Goal: Task Accomplishment & Management: Use online tool/utility

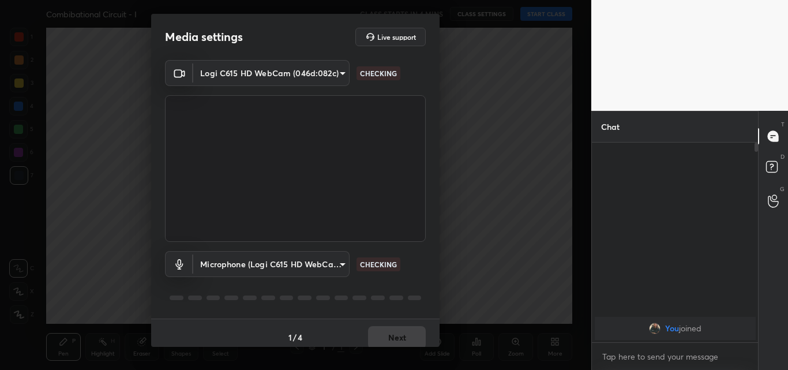
scroll to position [4, 4]
click at [342, 70] on body "1 2 3 4 5 6 7 C X Z C X Z E E Erase all H H Combibational Circuit - I CLASS STA…" at bounding box center [394, 185] width 788 height 370
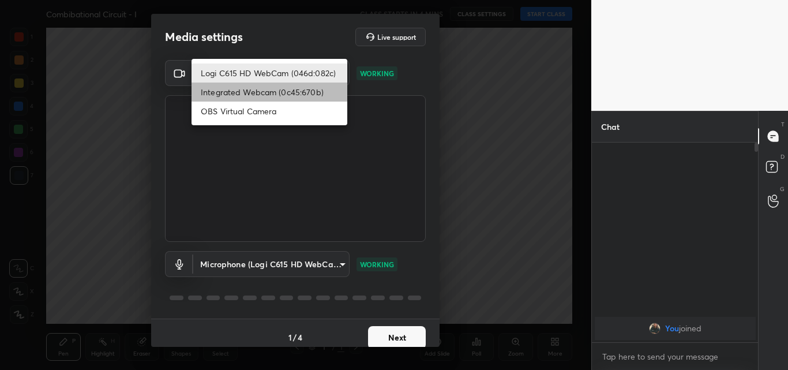
click at [250, 90] on li "Integrated Webcam (0c45:670b)" at bounding box center [270, 92] width 156 height 19
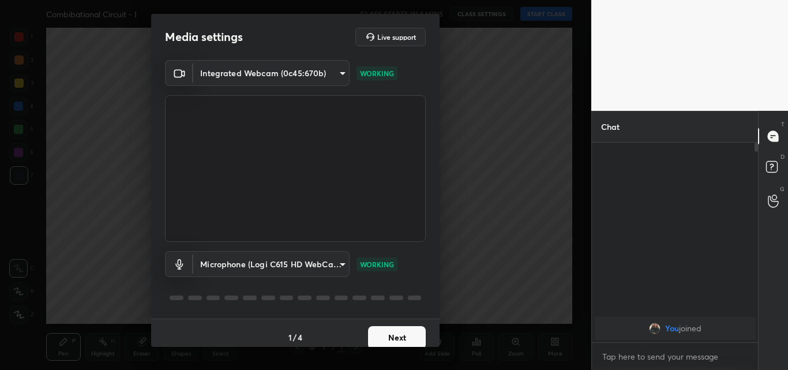
click at [338, 72] on body "1 2 3 4 5 6 7 C X Z C X Z E E Erase all H H Combibational Circuit - I CLASS STA…" at bounding box center [394, 185] width 788 height 370
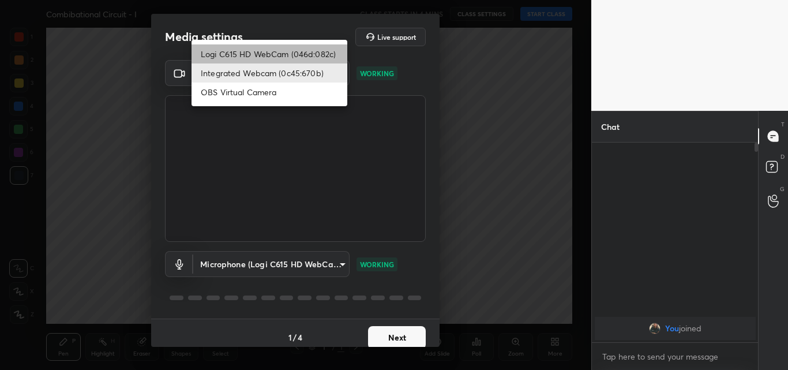
click at [284, 52] on li "Logi C615 HD WebCam (046d:082c)" at bounding box center [270, 53] width 156 height 19
type input "47bbecfd00ed28e651f3c465948eb6a6093c51a89f77f5f354e1e68d24006bd9"
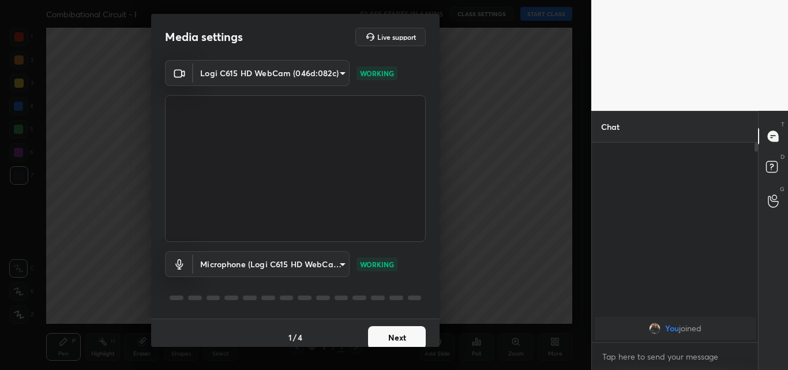
click at [400, 333] on button "Next" at bounding box center [397, 337] width 58 height 23
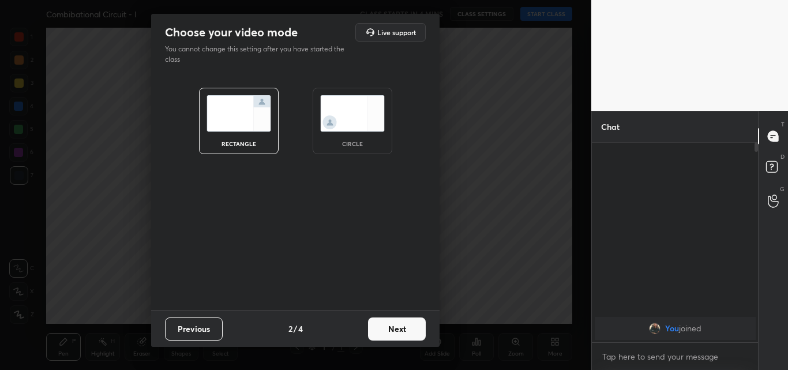
click at [357, 130] on img at bounding box center [352, 113] width 65 height 36
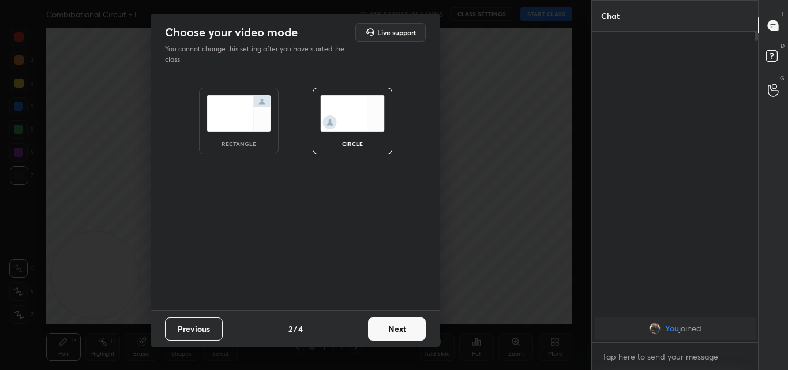
scroll to position [211, 163]
click at [390, 328] on button "Next" at bounding box center [397, 328] width 58 height 23
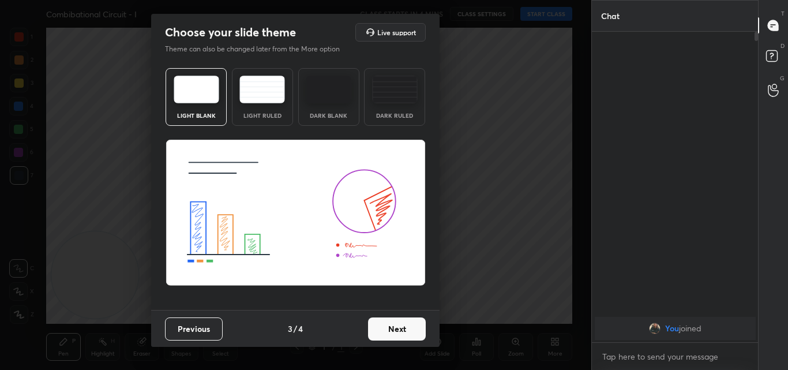
click at [195, 96] on img at bounding box center [197, 90] width 46 height 28
click at [401, 327] on button "Next" at bounding box center [397, 328] width 58 height 23
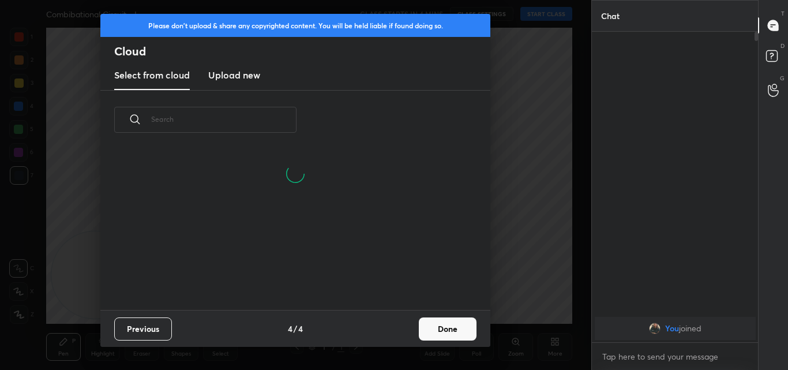
scroll to position [160, 371]
click at [241, 73] on h3 "Upload new" at bounding box center [234, 75] width 52 height 14
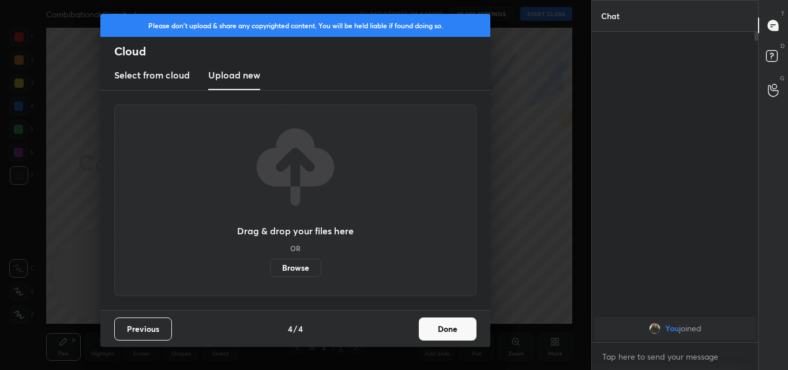
click at [296, 267] on label "Browse" at bounding box center [295, 268] width 51 height 18
click at [270, 267] on input "Browse" at bounding box center [270, 268] width 0 height 18
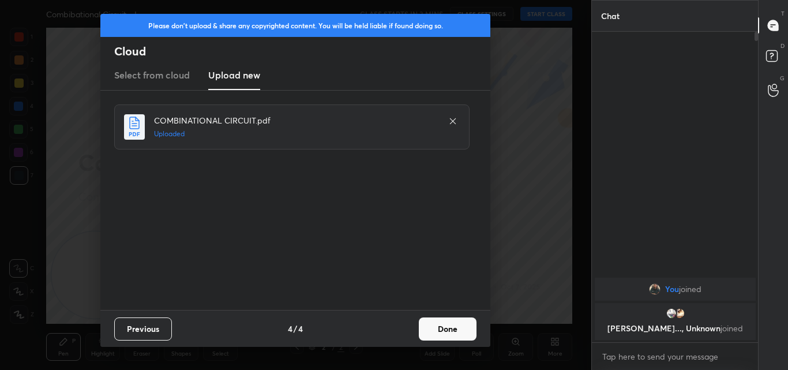
click at [458, 327] on button "Done" at bounding box center [448, 328] width 58 height 23
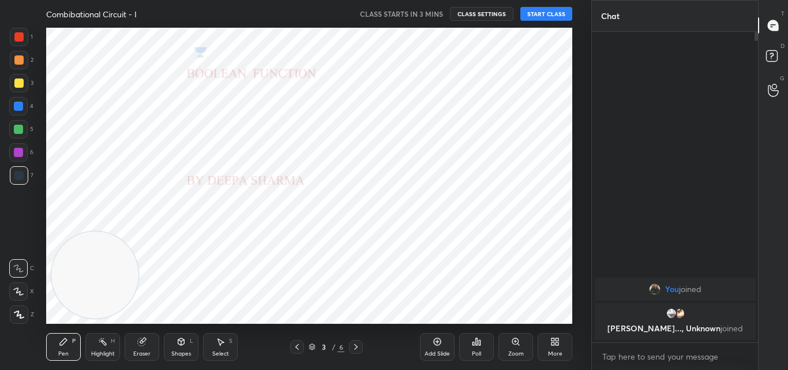
click at [299, 345] on icon at bounding box center [297, 346] width 9 height 9
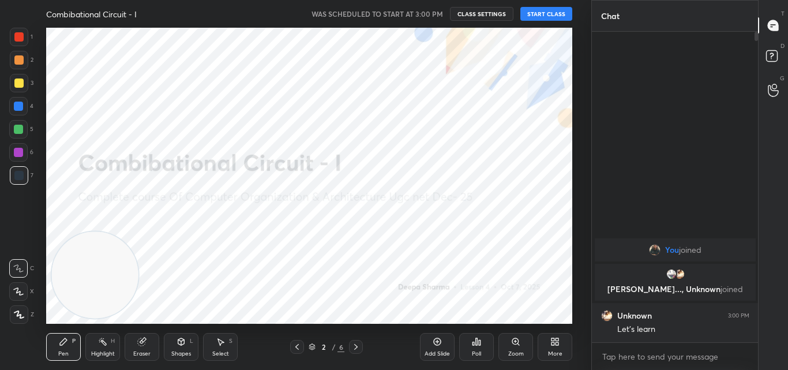
click at [548, 12] on button "START CLASS" at bounding box center [547, 14] width 52 height 14
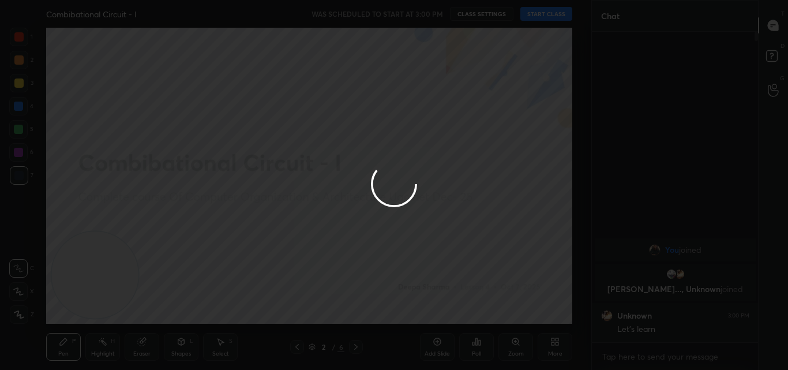
type textarea "x"
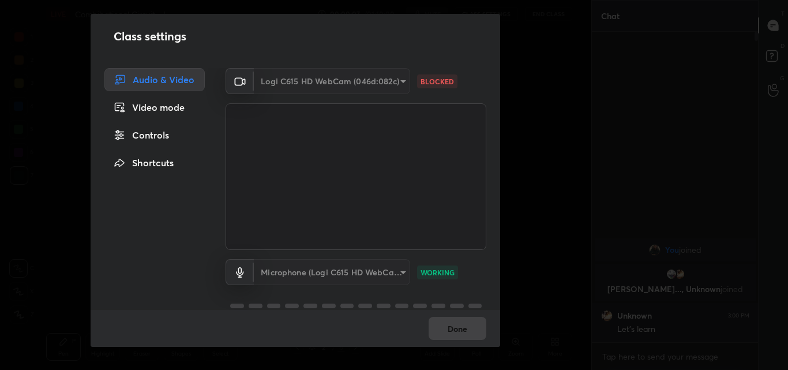
click at [399, 80] on div "Logi C615 HD WebCam (046d:082c)" at bounding box center [332, 81] width 156 height 26
click at [399, 81] on div "Logi C615 HD WebCam (046d:082c)" at bounding box center [332, 81] width 156 height 26
click at [389, 79] on div "Logi C615 HD WebCam (046d:082c)" at bounding box center [332, 81] width 156 height 26
click at [234, 83] on icon at bounding box center [240, 81] width 14 height 14
click at [398, 80] on div "Logi C615 HD WebCam (046d:082c)" at bounding box center [332, 81] width 156 height 26
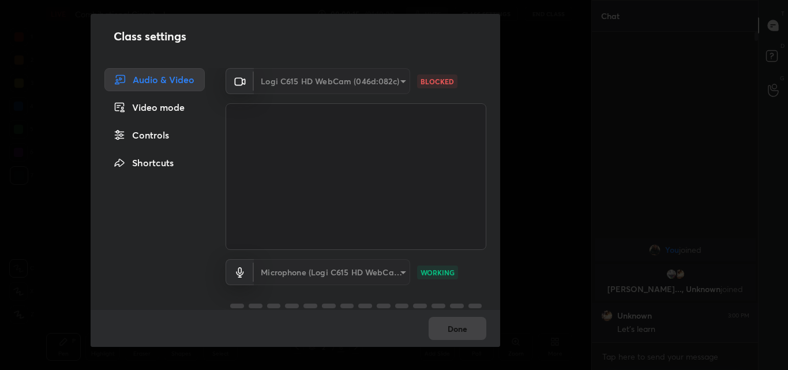
click at [398, 80] on div "Logi C615 HD WebCam (046d:082c)" at bounding box center [332, 81] width 156 height 26
click at [165, 108] on div "Video mode" at bounding box center [154, 107] width 100 height 23
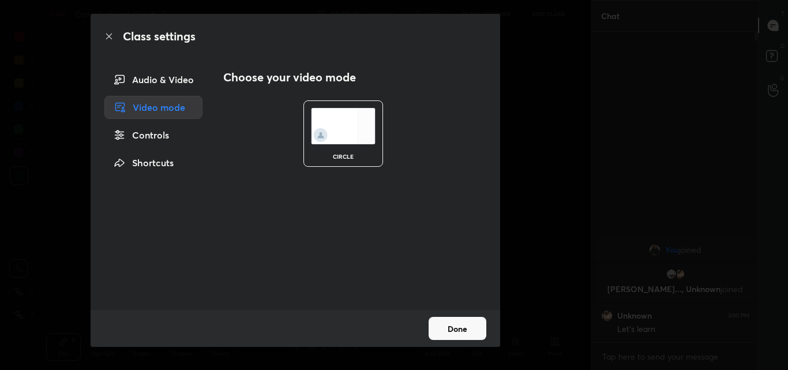
click at [337, 134] on img at bounding box center [343, 126] width 65 height 36
click at [173, 77] on div "Audio & Video" at bounding box center [153, 79] width 98 height 23
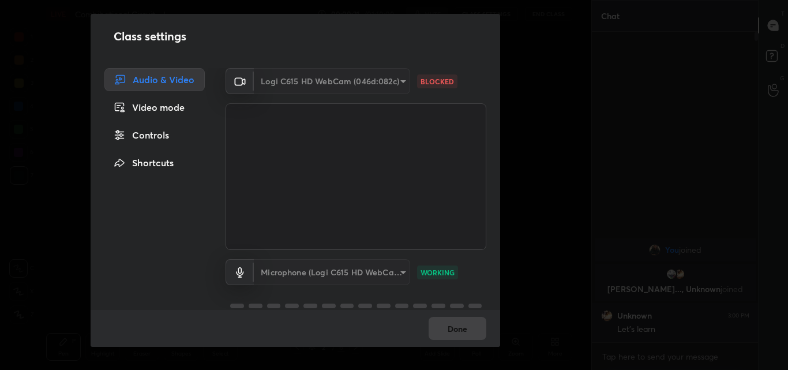
click at [399, 80] on div "Logi C615 HD WebCam (046d:082c)" at bounding box center [332, 81] width 156 height 26
click at [427, 80] on p "BLOCKED" at bounding box center [437, 81] width 33 height 10
click at [391, 81] on div "Logi C615 HD WebCam (046d:082c)" at bounding box center [332, 81] width 156 height 26
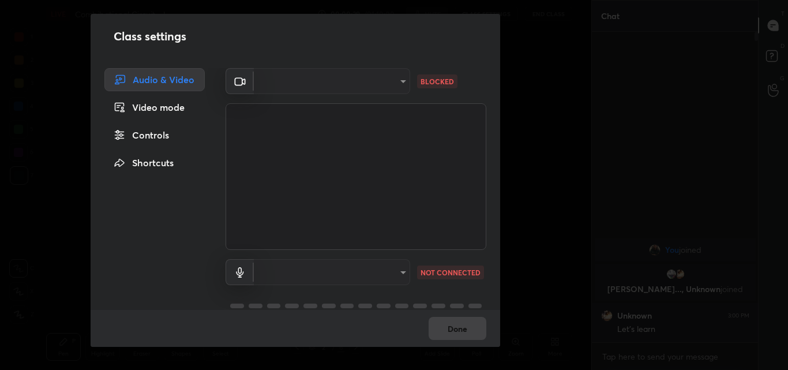
click at [401, 80] on div "​" at bounding box center [332, 81] width 156 height 26
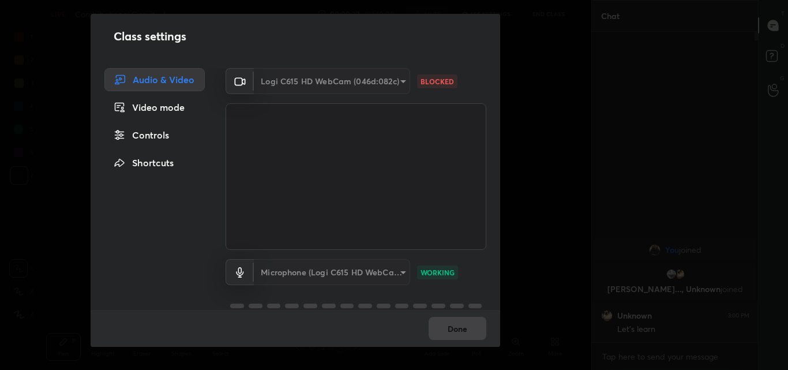
click at [434, 83] on p "BLOCKED" at bounding box center [437, 81] width 33 height 10
click at [399, 80] on div "Logi C615 HD WebCam (046d:082c)" at bounding box center [332, 81] width 156 height 26
click at [244, 79] on div at bounding box center [240, 81] width 28 height 26
click at [455, 329] on div "Done" at bounding box center [296, 328] width 410 height 37
click at [403, 78] on div "Logi C615 HD WebCam (046d:082c)" at bounding box center [332, 81] width 156 height 26
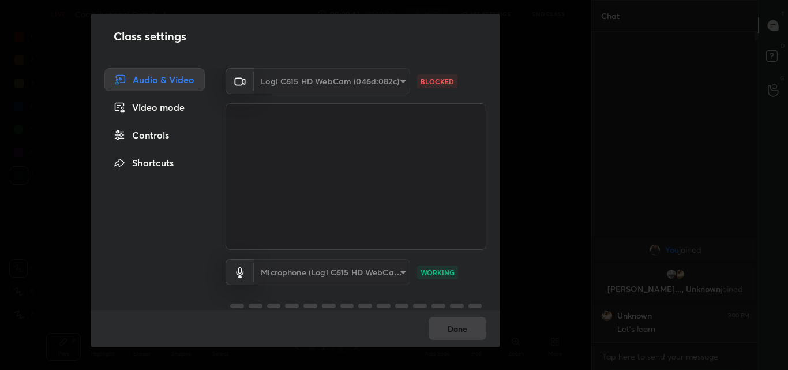
click at [403, 78] on div "Logi C615 HD WebCam (046d:082c)" at bounding box center [332, 81] width 156 height 26
click at [463, 324] on div "Done" at bounding box center [296, 328] width 410 height 37
click at [437, 81] on p "BLOCKED" at bounding box center [437, 81] width 33 height 10
click at [461, 326] on div "Done" at bounding box center [296, 328] width 410 height 37
click at [236, 78] on rect at bounding box center [239, 81] width 7 height 7
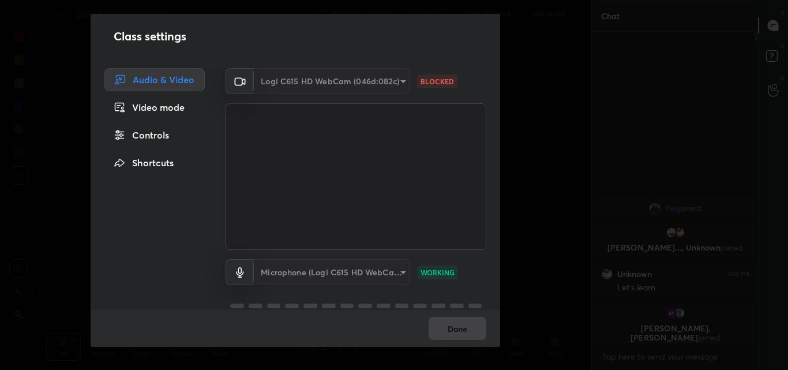
click at [147, 102] on div "Video mode" at bounding box center [154, 107] width 100 height 23
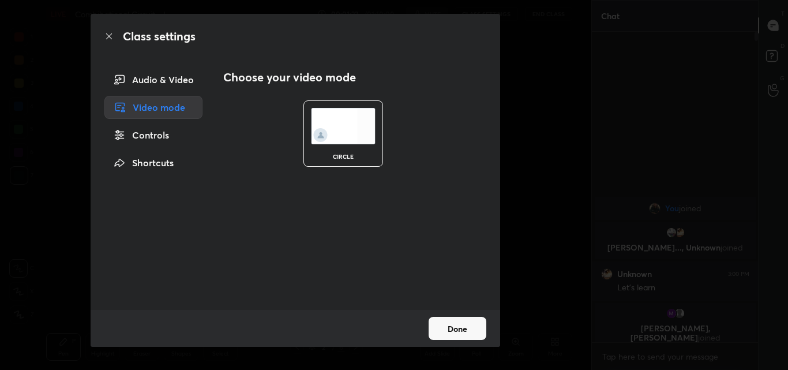
click at [152, 132] on div "Controls" at bounding box center [153, 135] width 98 height 23
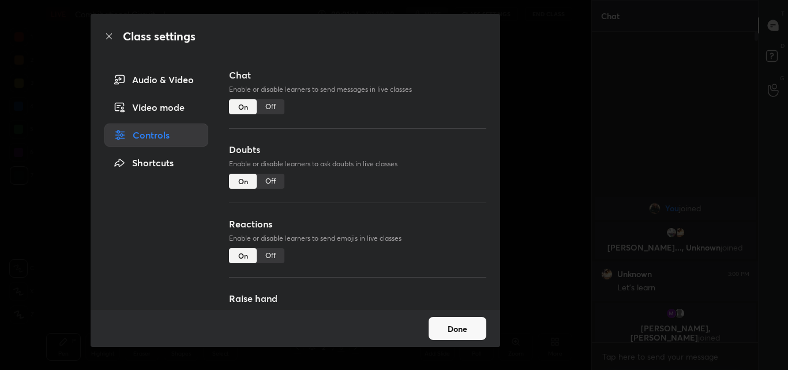
click at [151, 157] on div "Shortcuts" at bounding box center [156, 162] width 104 height 23
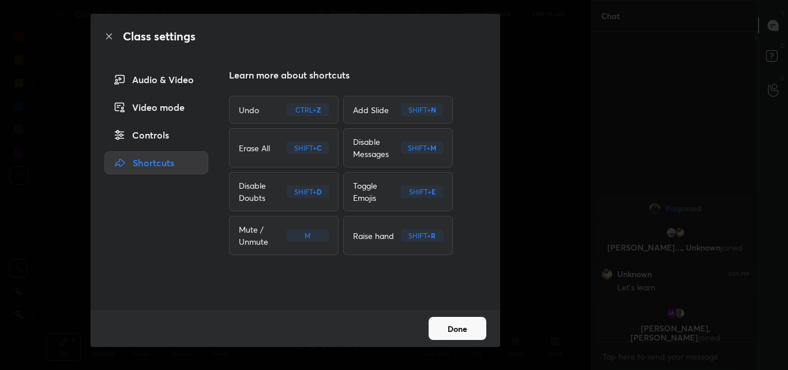
click at [108, 39] on icon at bounding box center [108, 36] width 9 height 9
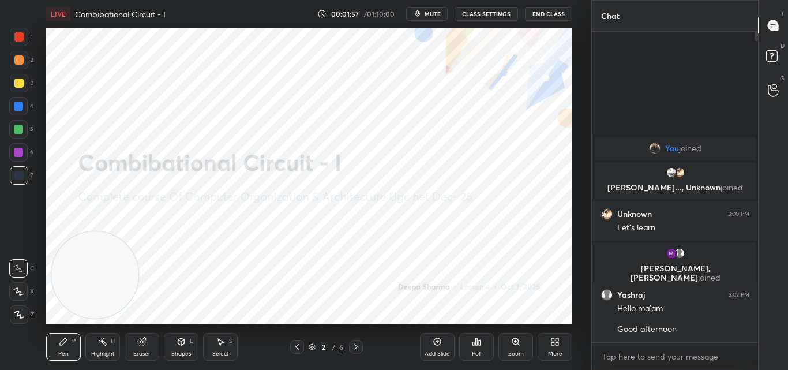
click at [20, 313] on icon at bounding box center [19, 315] width 10 height 8
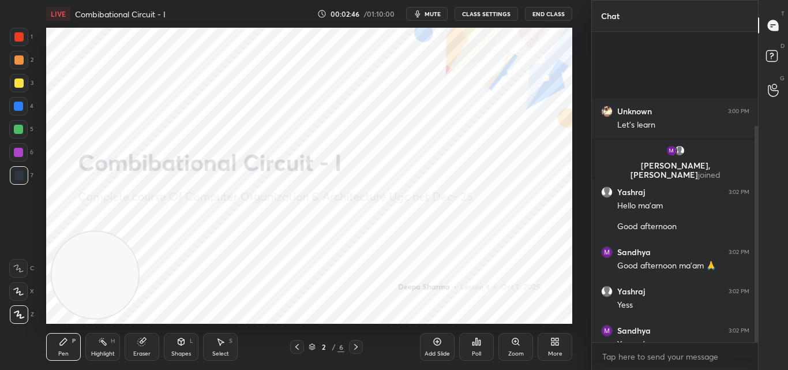
scroll to position [216, 0]
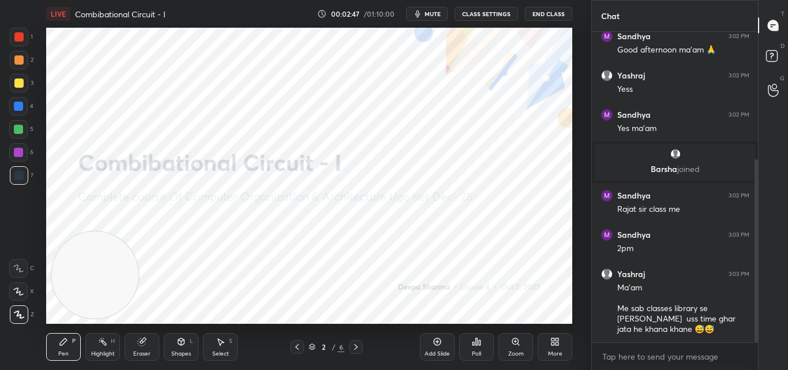
drag, startPoint x: 757, startPoint y: 245, endPoint x: 764, endPoint y: 300, distance: 55.3
click at [764, 300] on div "Chat Yashraj 3:02 PM Hello ma'am Good afternoon [PERSON_NAME] 3:02 PM Good afte…" at bounding box center [690, 185] width 197 height 370
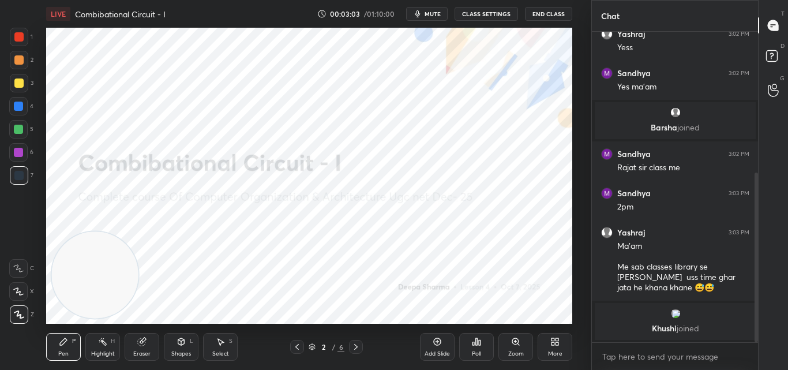
click at [353, 349] on icon at bounding box center [356, 346] width 9 height 9
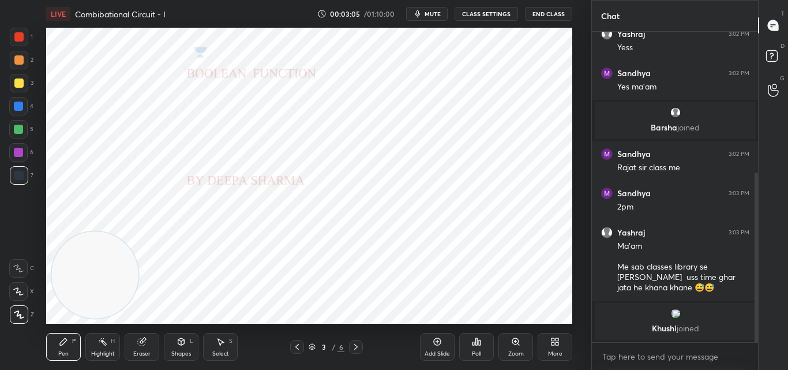
click at [354, 350] on icon at bounding box center [356, 346] width 9 height 9
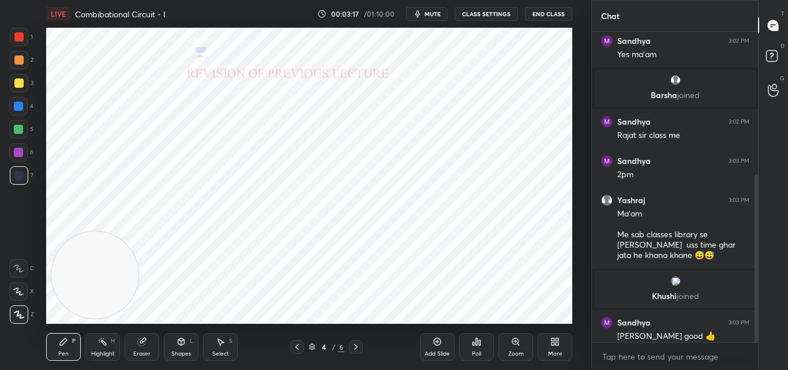
scroll to position [264, 0]
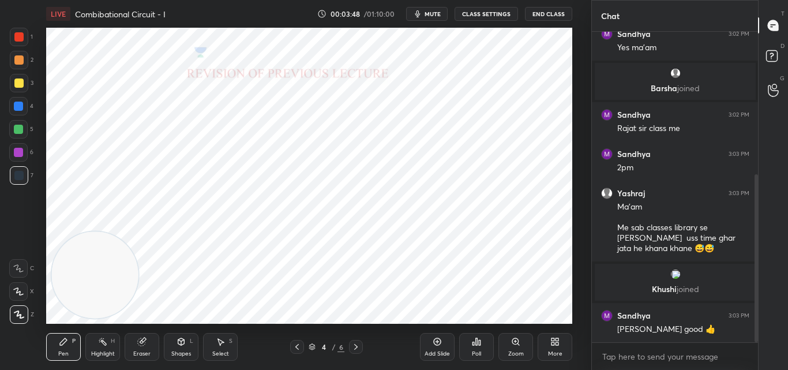
click at [430, 15] on span "mute" at bounding box center [433, 14] width 16 height 8
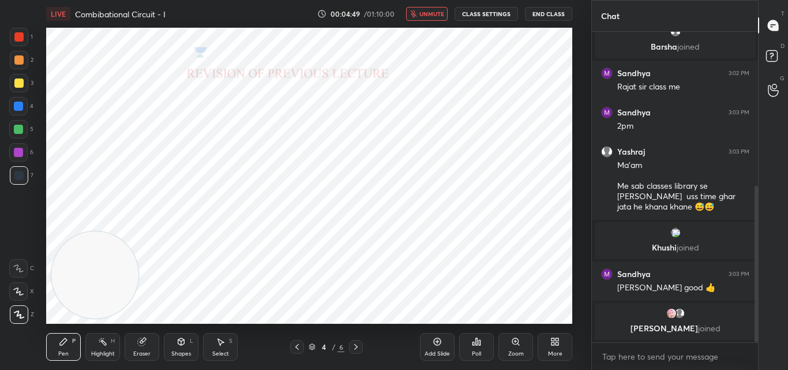
click at [427, 13] on span "unmute" at bounding box center [432, 14] width 25 height 8
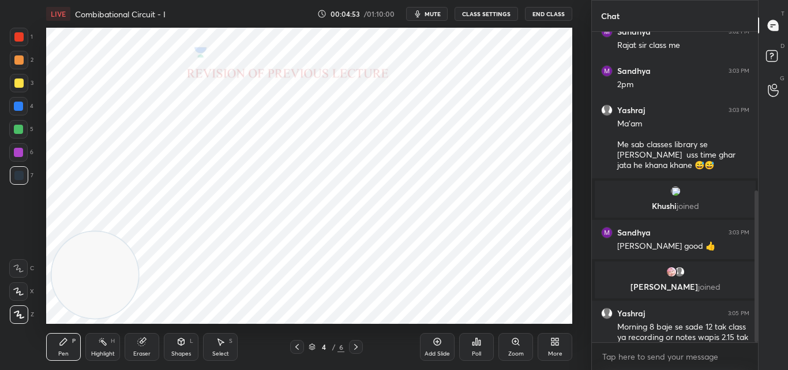
scroll to position [324, 0]
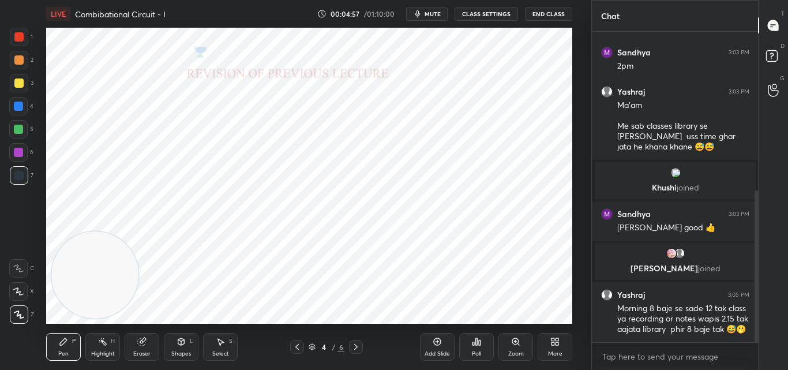
drag, startPoint x: 757, startPoint y: 339, endPoint x: 757, endPoint y: 354, distance: 15.0
click at [757, 354] on div "[PERSON_NAME] joined Sandhya 3:02 PM Rajat sir class me Sandhya 3:03 PM 2pm Yas…" at bounding box center [675, 201] width 167 height 338
click at [432, 347] on div "Add Slide" at bounding box center [437, 347] width 35 height 28
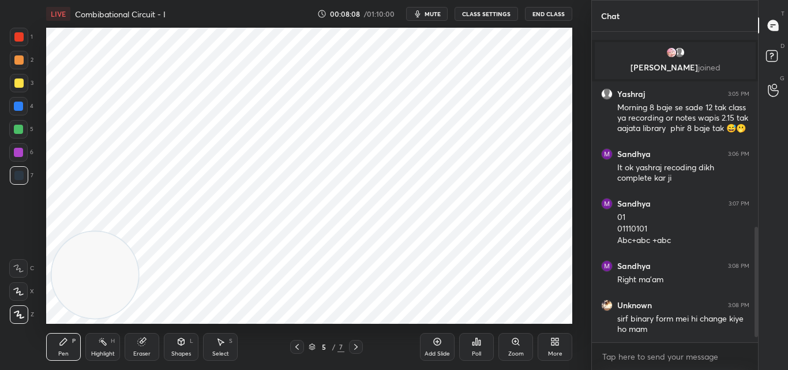
scroll to position [565, 0]
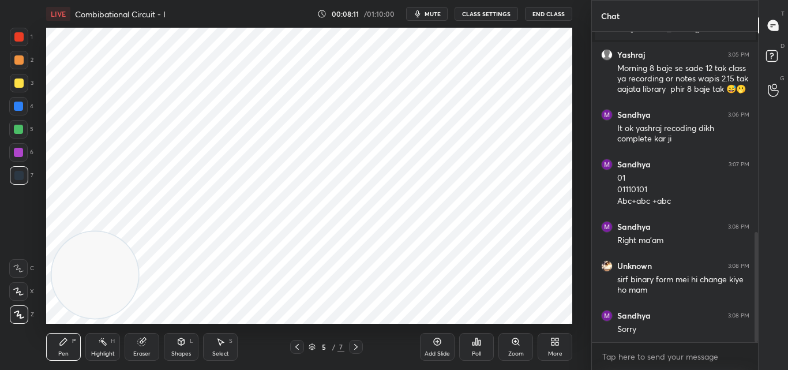
click at [145, 348] on div "Eraser" at bounding box center [142, 347] width 35 height 28
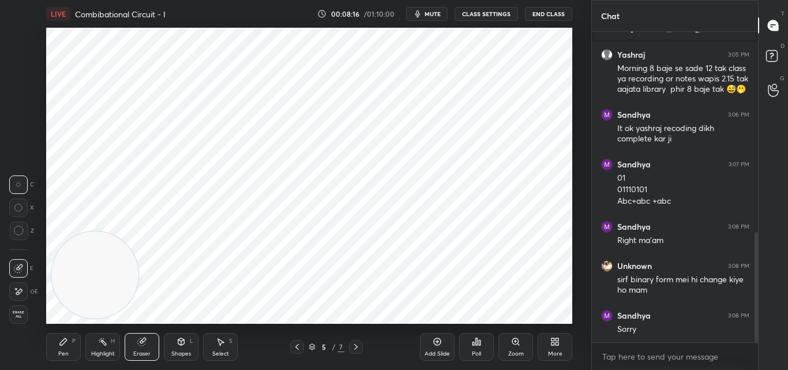
click at [20, 233] on icon at bounding box center [19, 231] width 10 height 10
click at [64, 351] on div "Pen" at bounding box center [63, 354] width 10 height 6
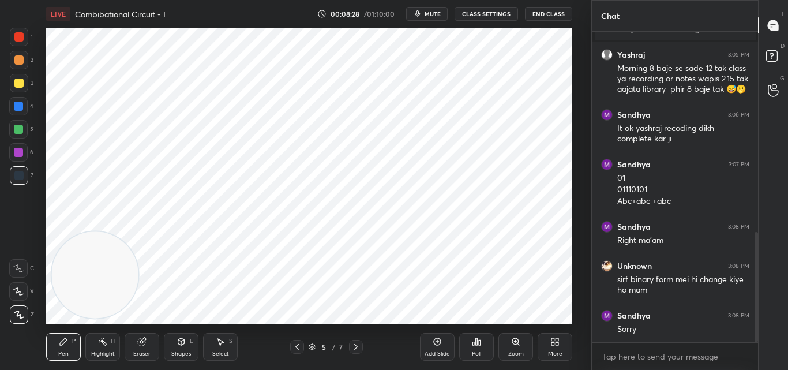
click at [532, 305] on div "LIVE Combibational Circuit - I 00:08:28 / 01:10:00 mute CLASS SETTINGS End Clas…" at bounding box center [309, 185] width 545 height 370
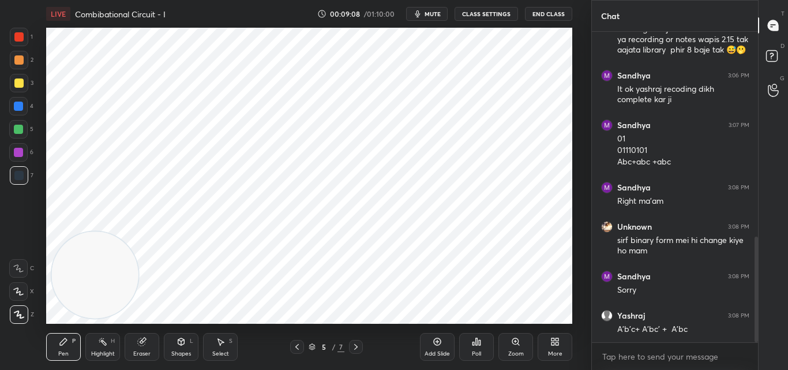
drag, startPoint x: 18, startPoint y: 108, endPoint x: 19, endPoint y: 101, distance: 7.0
click at [18, 106] on div at bounding box center [18, 106] width 9 height 9
click at [18, 83] on div at bounding box center [18, 83] width 9 height 9
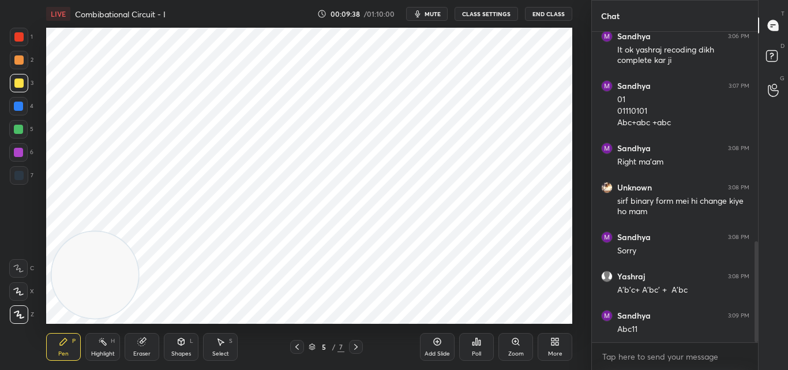
click at [354, 348] on icon at bounding box center [356, 346] width 9 height 9
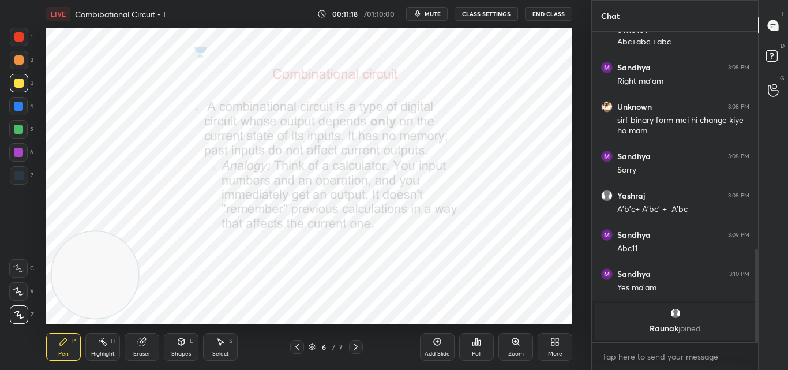
scroll to position [773, 0]
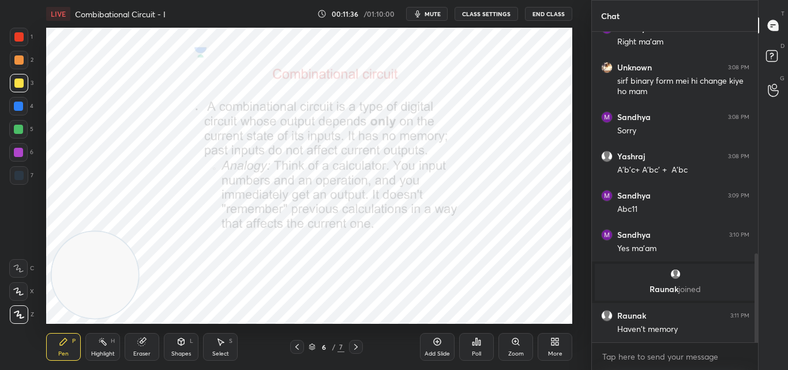
click at [447, 342] on div "Add Slide" at bounding box center [437, 347] width 35 height 28
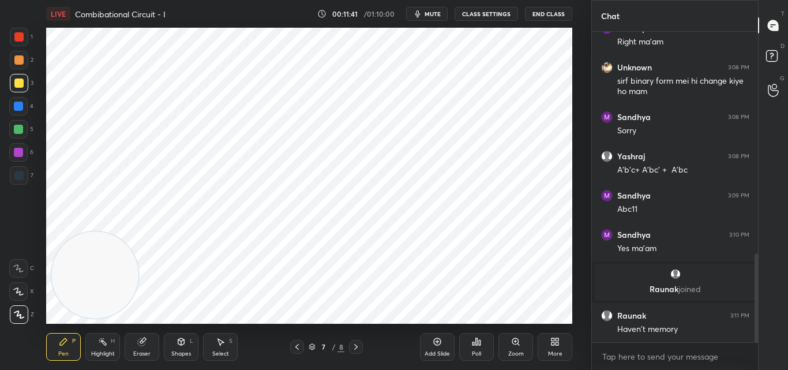
click at [24, 40] on div at bounding box center [19, 37] width 18 height 18
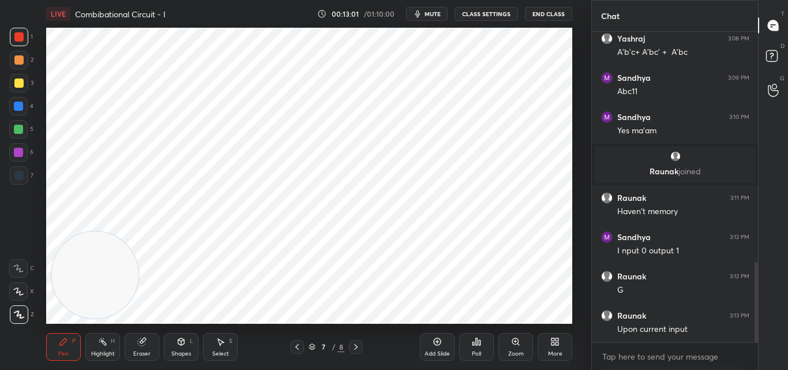
scroll to position [903, 0]
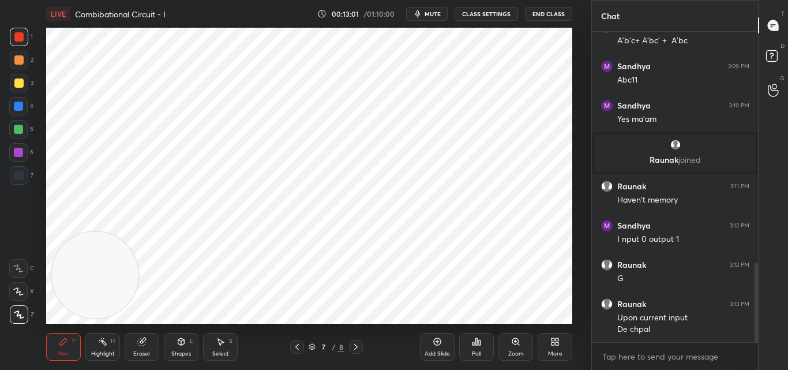
click at [440, 346] on div "Add Slide" at bounding box center [437, 347] width 35 height 28
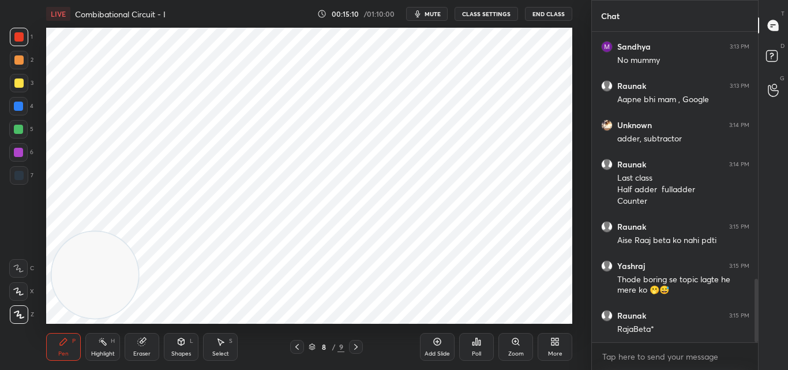
scroll to position [1250, 0]
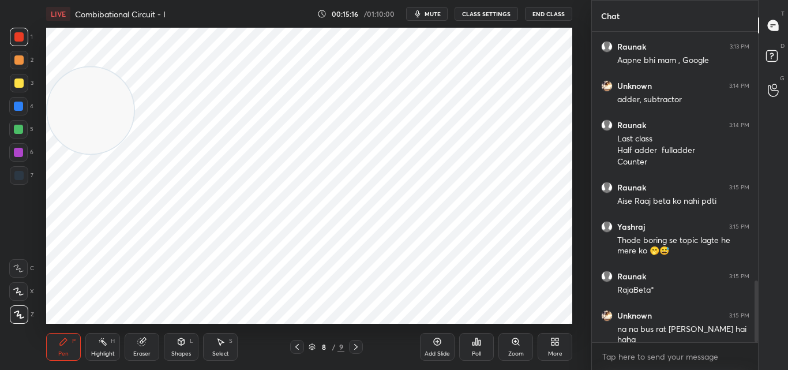
drag, startPoint x: 98, startPoint y: 264, endPoint x: 76, endPoint y: 111, distance: 155.0
click at [70, 96] on video at bounding box center [90, 110] width 87 height 87
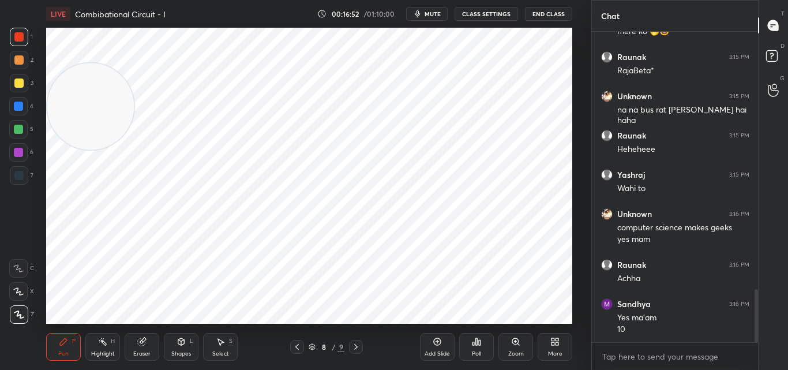
scroll to position [1509, 0]
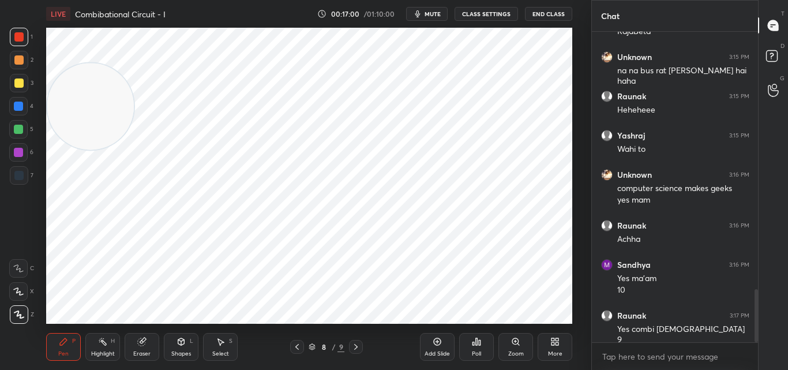
click at [302, 344] on div at bounding box center [297, 347] width 14 height 14
click at [298, 345] on icon at bounding box center [297, 347] width 3 height 6
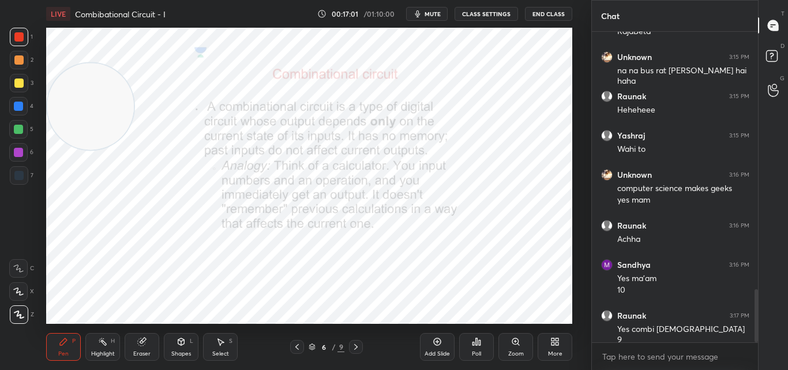
click at [300, 345] on icon at bounding box center [297, 346] width 9 height 9
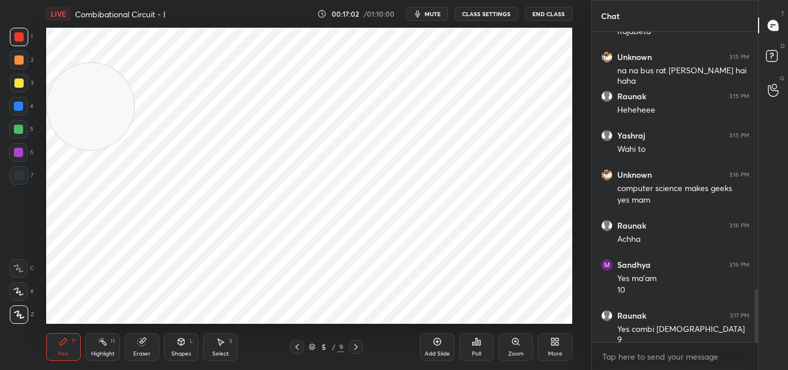
click at [353, 340] on div "Pen P Highlight H Eraser Shapes L Select S 5 / 9 Add Slide Poll Zoom More" at bounding box center [309, 347] width 526 height 46
click at [356, 343] on icon at bounding box center [356, 346] width 9 height 9
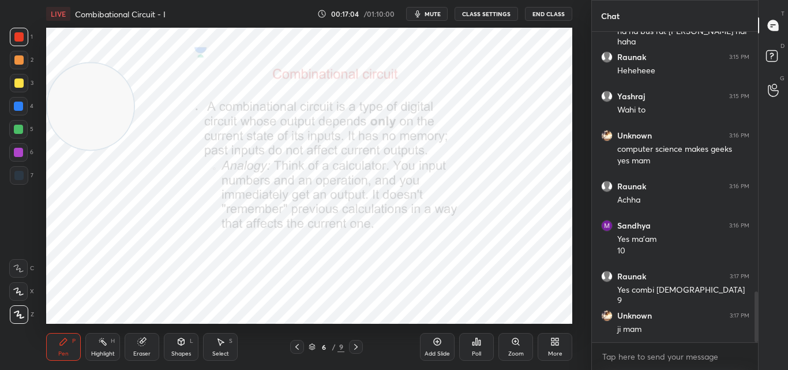
scroll to position [1587, 0]
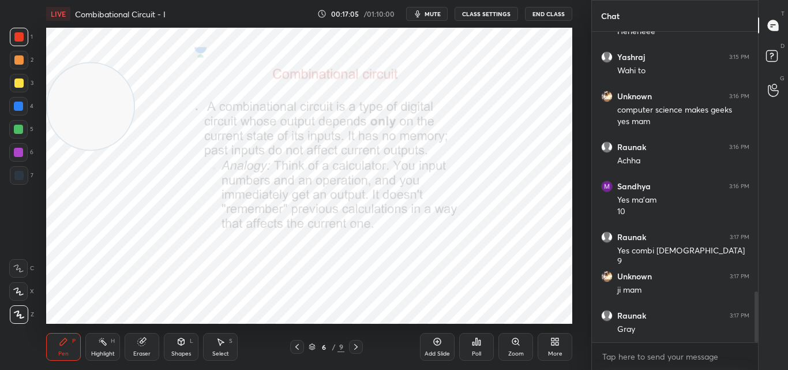
click at [355, 343] on icon at bounding box center [356, 346] width 9 height 9
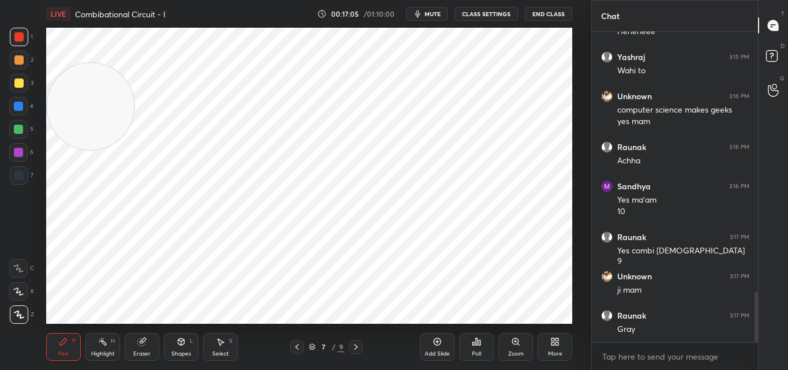
click at [355, 344] on icon at bounding box center [356, 346] width 9 height 9
click at [357, 347] on icon at bounding box center [356, 346] width 9 height 9
click at [435, 339] on icon at bounding box center [437, 341] width 9 height 9
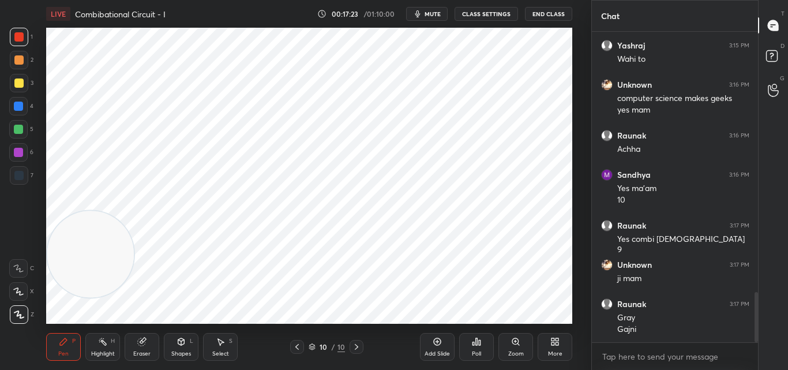
drag, startPoint x: 117, startPoint y: 110, endPoint x: 98, endPoint y: 255, distance: 146.1
click at [99, 256] on video at bounding box center [90, 254] width 87 height 87
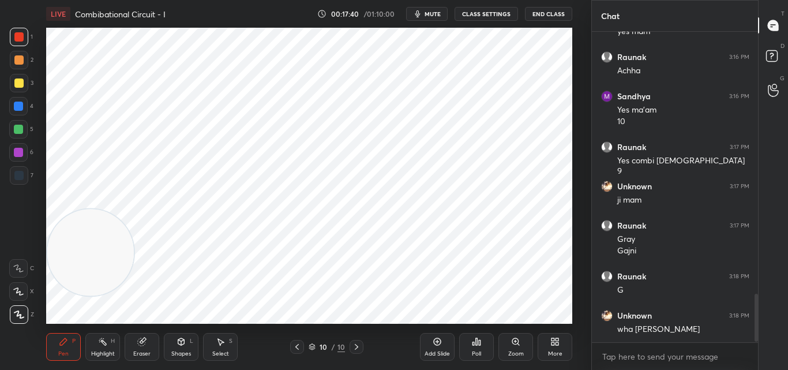
scroll to position [1717, 0]
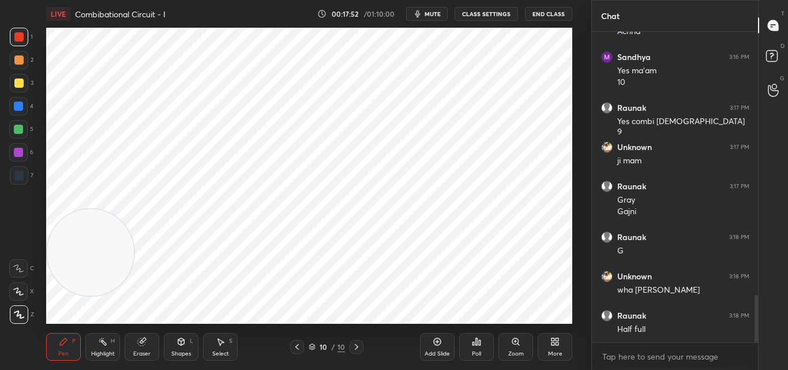
click at [139, 354] on div "Eraser" at bounding box center [141, 354] width 17 height 6
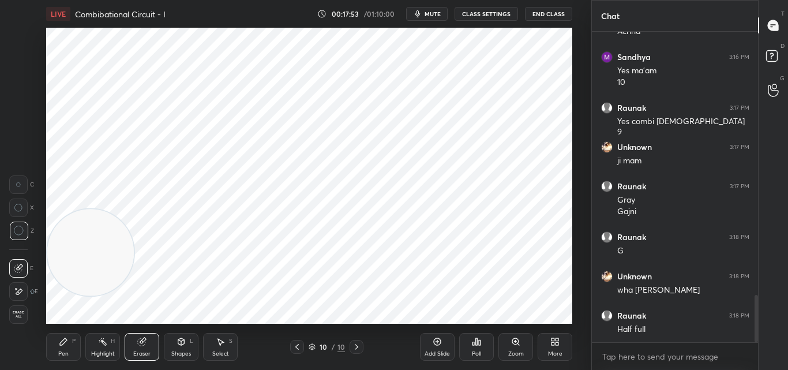
drag, startPoint x: 20, startPoint y: 226, endPoint x: 22, endPoint y: 239, distance: 12.9
click at [20, 227] on icon at bounding box center [19, 231] width 10 height 10
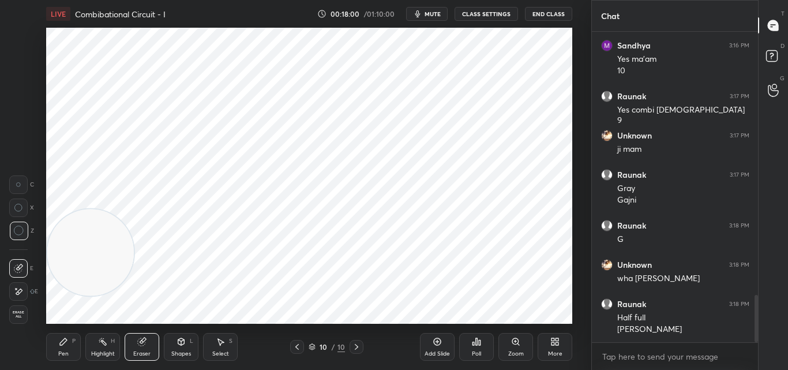
click at [70, 356] on div "Pen P" at bounding box center [63, 347] width 35 height 28
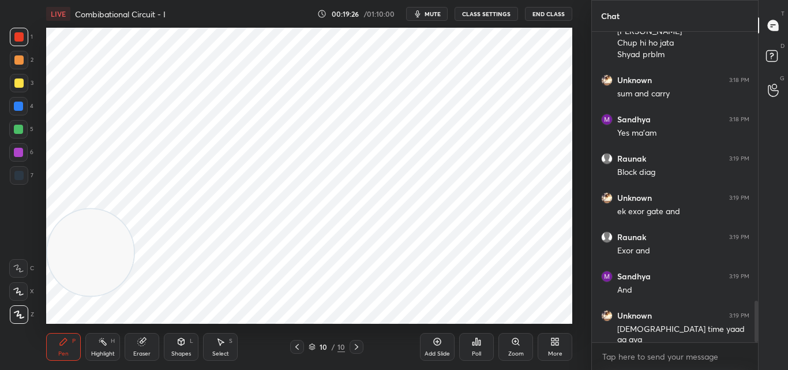
scroll to position [2038, 0]
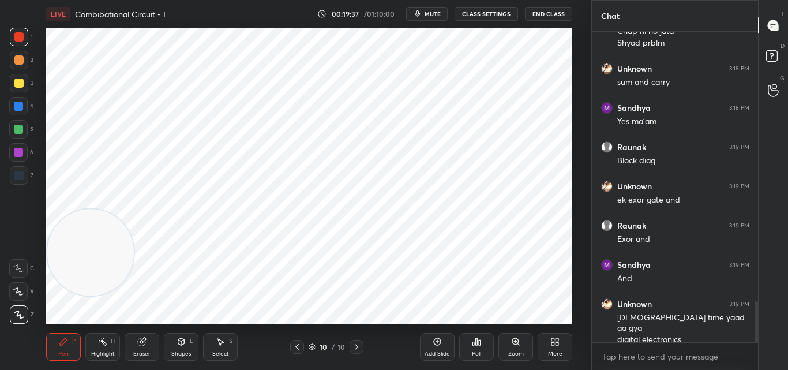
click at [439, 345] on icon at bounding box center [438, 342] width 8 height 8
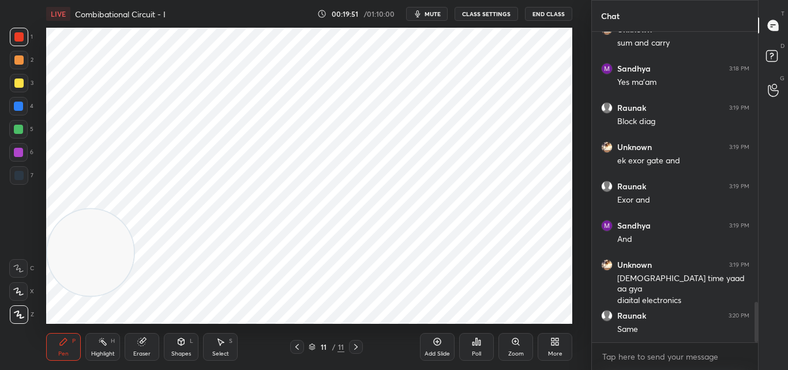
click at [427, 13] on button "mute" at bounding box center [427, 14] width 42 height 14
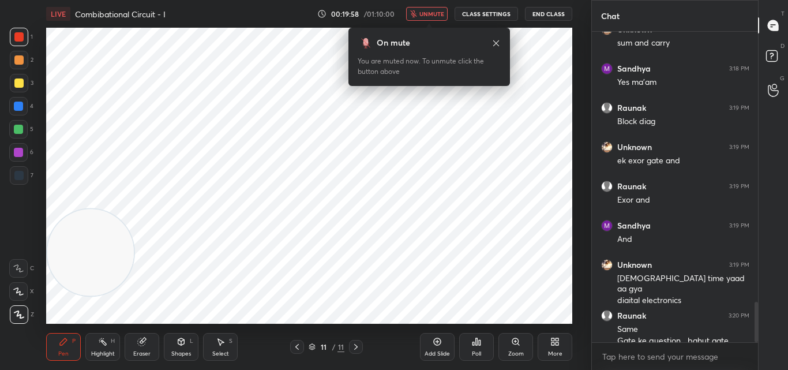
scroll to position [2088, 0]
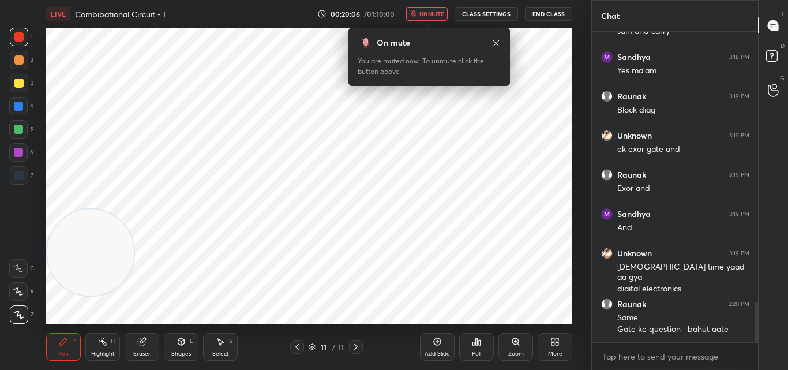
click at [496, 41] on div "On mute You are muted now. To unmute click the button above" at bounding box center [430, 57] width 162 height 58
click at [495, 42] on icon at bounding box center [497, 43] width 6 height 6
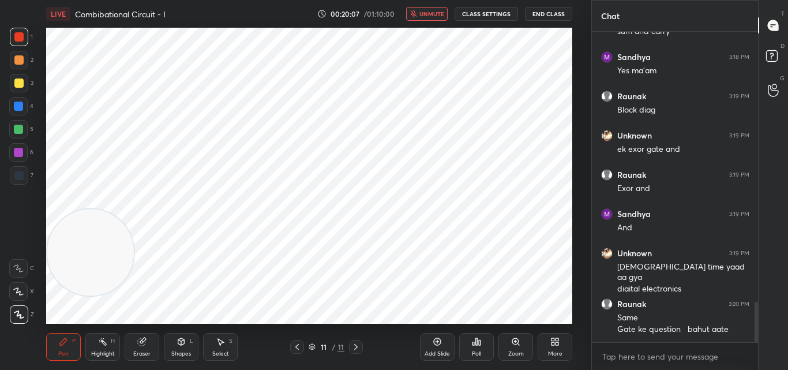
click at [440, 11] on span "unmute" at bounding box center [432, 14] width 25 height 8
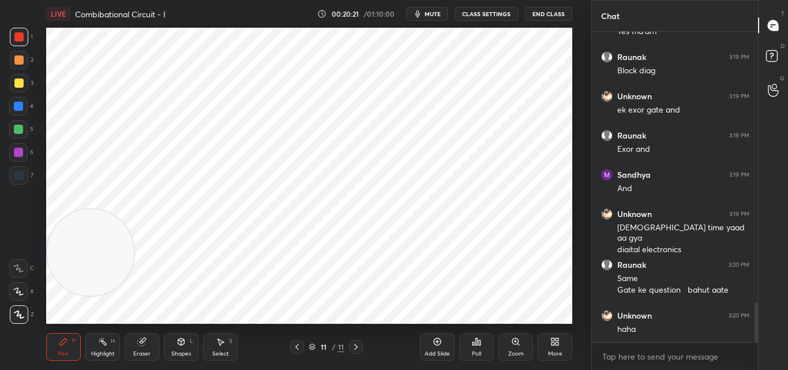
drag, startPoint x: 143, startPoint y: 347, endPoint x: 87, endPoint y: 328, distance: 59.1
click at [143, 346] on div "Eraser" at bounding box center [142, 347] width 35 height 28
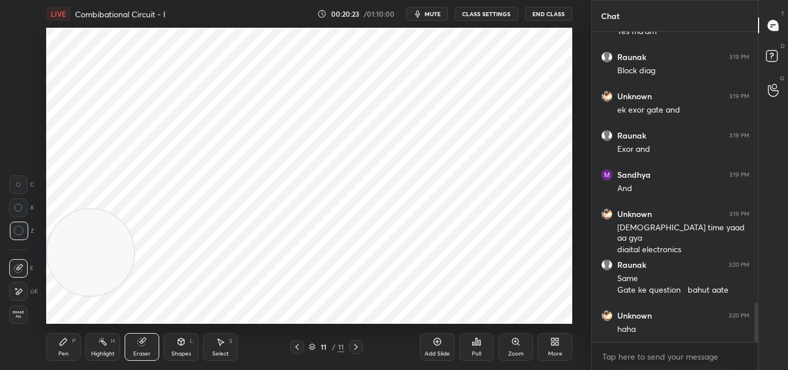
drag, startPoint x: 14, startPoint y: 238, endPoint x: 34, endPoint y: 246, distance: 21.5
click at [16, 238] on div at bounding box center [19, 231] width 18 height 18
click at [66, 354] on div "Pen" at bounding box center [63, 354] width 10 height 6
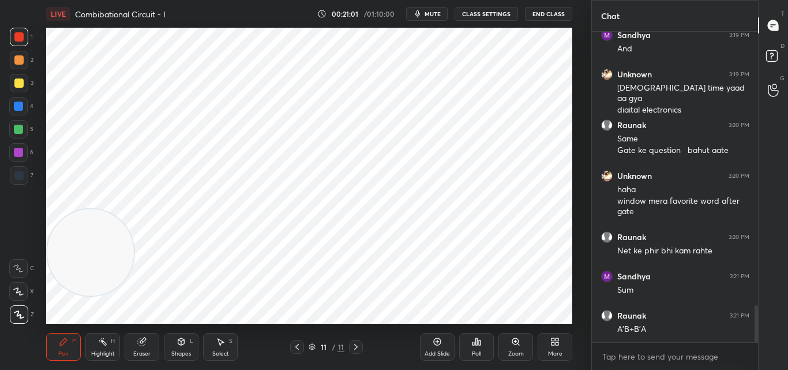
scroll to position [2307, 0]
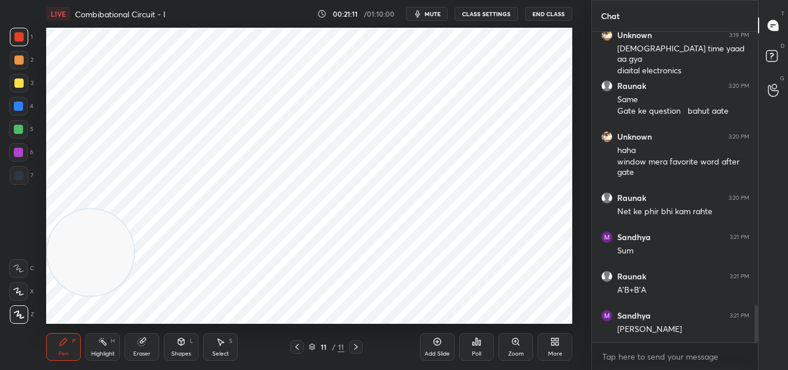
click at [434, 10] on span "mute" at bounding box center [433, 14] width 16 height 8
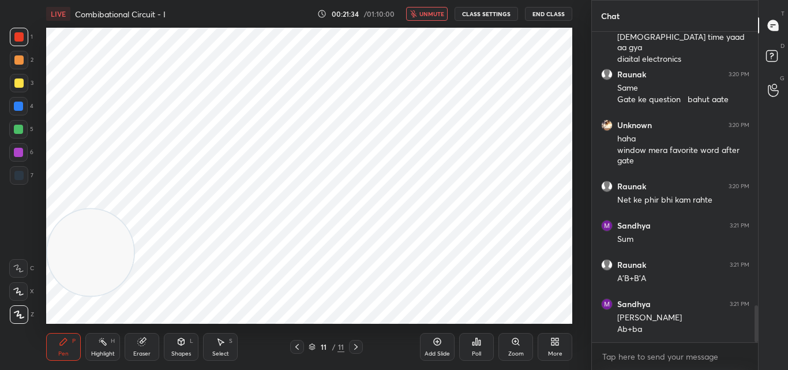
click at [432, 11] on span "unmute" at bounding box center [432, 14] width 25 height 8
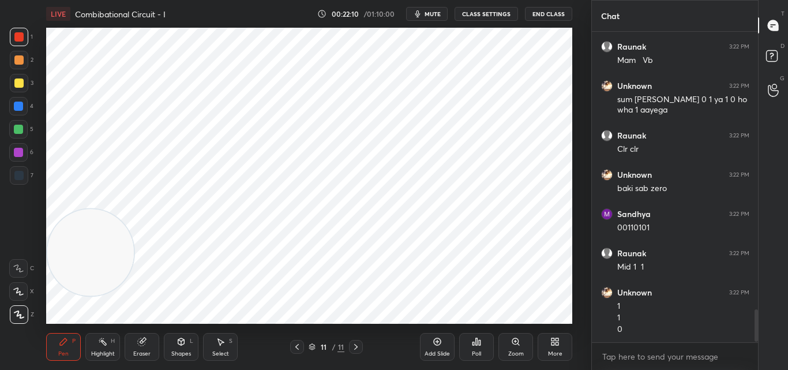
scroll to position [2666, 0]
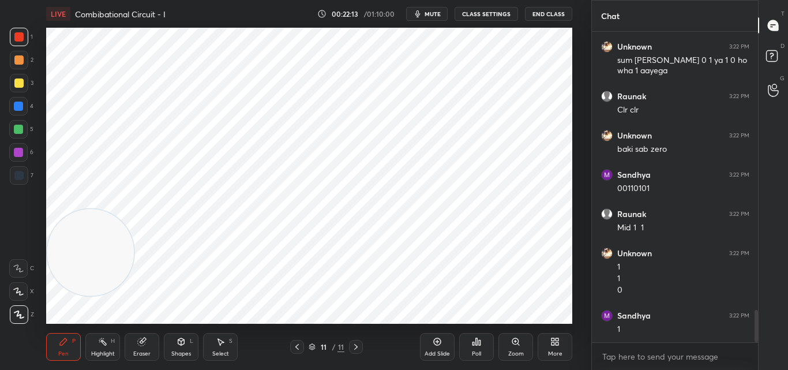
drag, startPoint x: 439, startPoint y: 347, endPoint x: 447, endPoint y: 346, distance: 8.3
click at [439, 346] on div "Add Slide" at bounding box center [437, 347] width 35 height 28
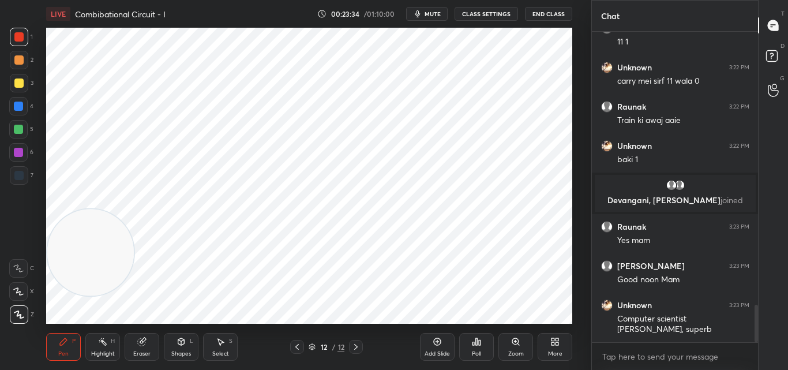
scroll to position [2303, 0]
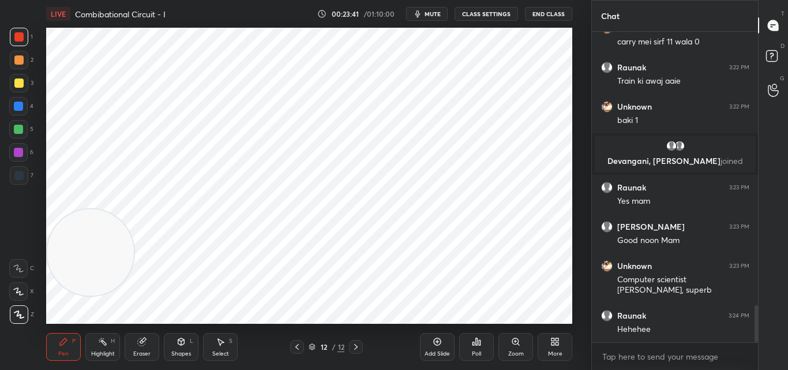
click at [296, 349] on icon at bounding box center [297, 346] width 9 height 9
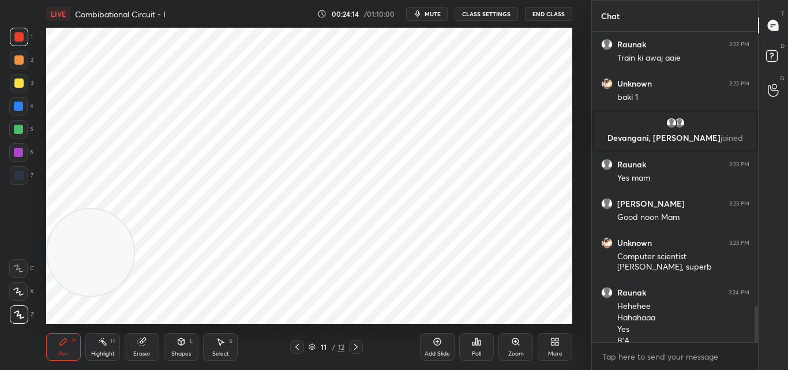
scroll to position [2338, 0]
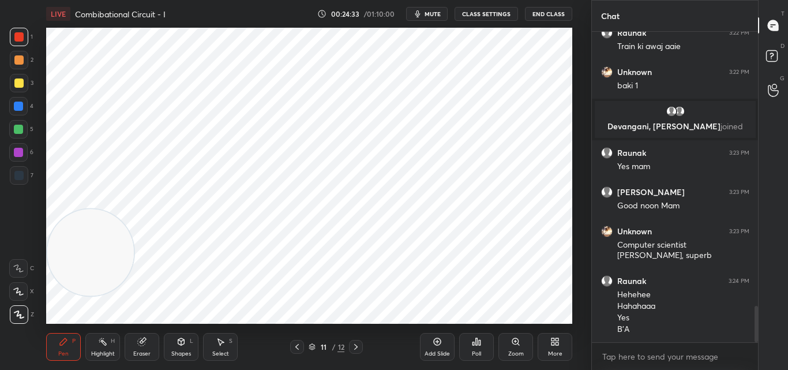
click at [437, 9] on button "mute" at bounding box center [427, 14] width 42 height 14
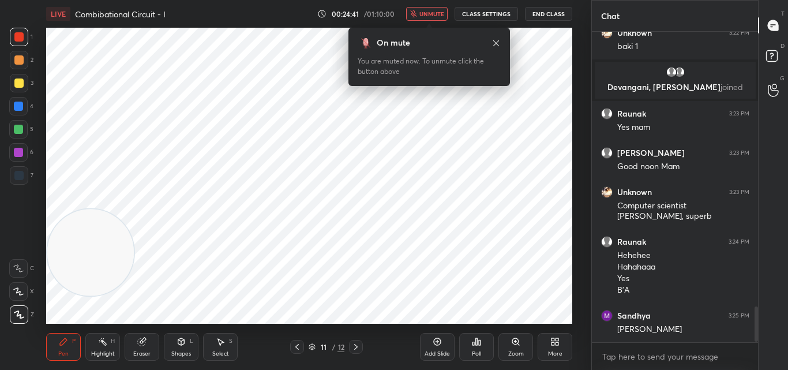
scroll to position [2416, 0]
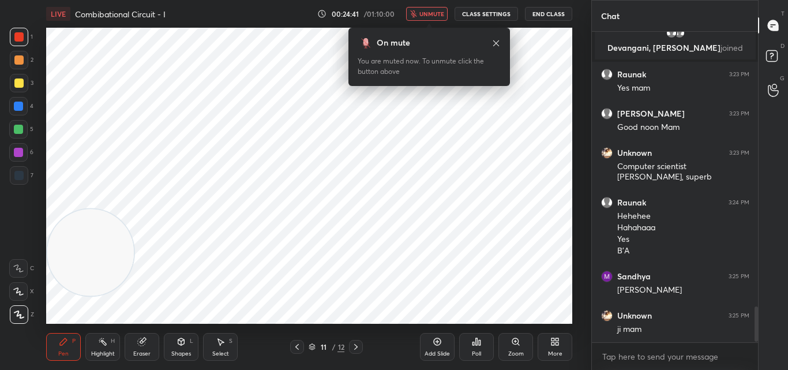
drag, startPoint x: 437, startPoint y: 10, endPoint x: 438, endPoint y: 16, distance: 6.5
click at [437, 10] on span "unmute" at bounding box center [432, 14] width 25 height 8
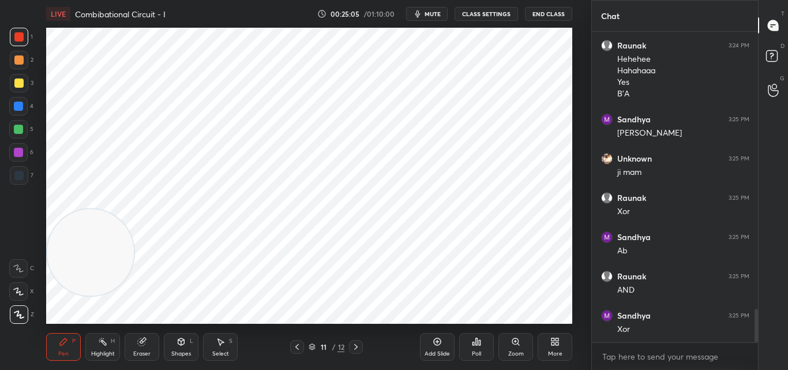
scroll to position [2585, 0]
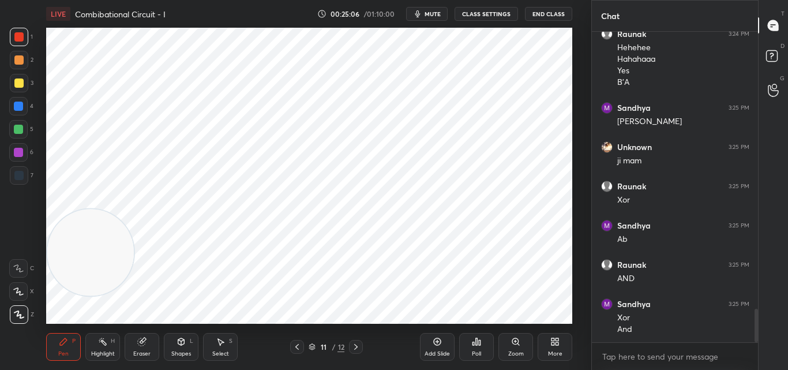
click at [428, 347] on div "Add Slide" at bounding box center [437, 347] width 35 height 28
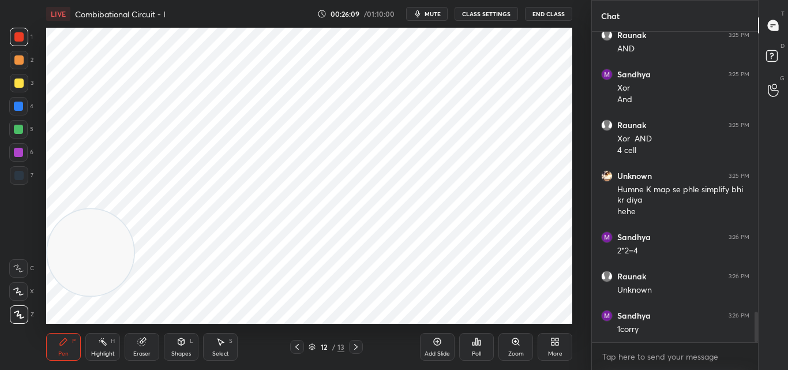
scroll to position [2854, 0]
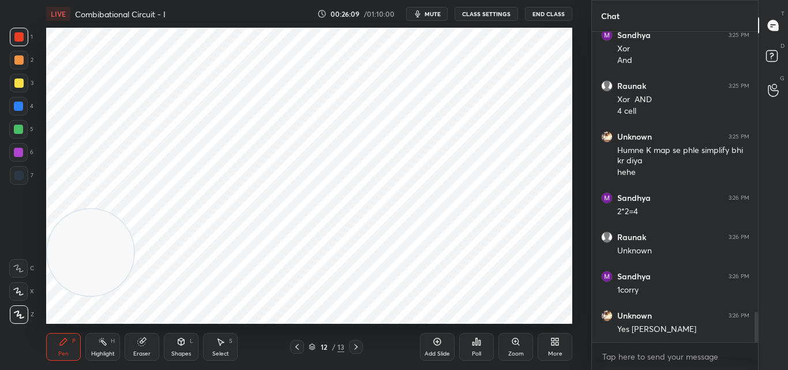
click at [439, 347] on div "Add Slide" at bounding box center [437, 347] width 35 height 28
click at [294, 345] on icon at bounding box center [297, 346] width 9 height 9
click at [296, 347] on icon at bounding box center [297, 346] width 9 height 9
click at [296, 348] on icon at bounding box center [297, 346] width 9 height 9
click at [357, 343] on icon at bounding box center [356, 346] width 9 height 9
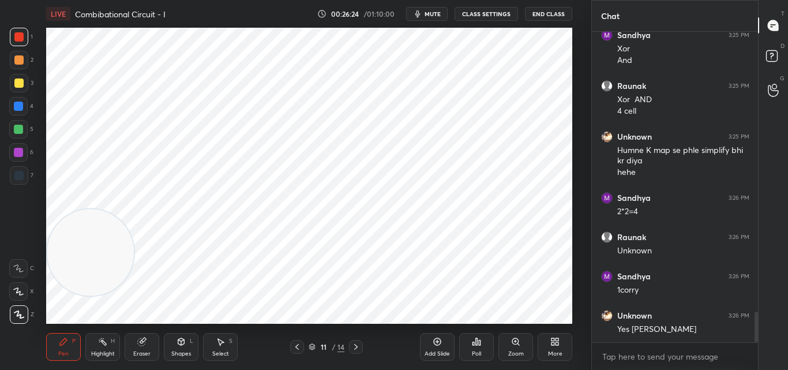
click at [357, 343] on icon at bounding box center [356, 346] width 9 height 9
click at [435, 340] on icon at bounding box center [438, 342] width 8 height 8
click at [18, 36] on div at bounding box center [18, 36] width 9 height 9
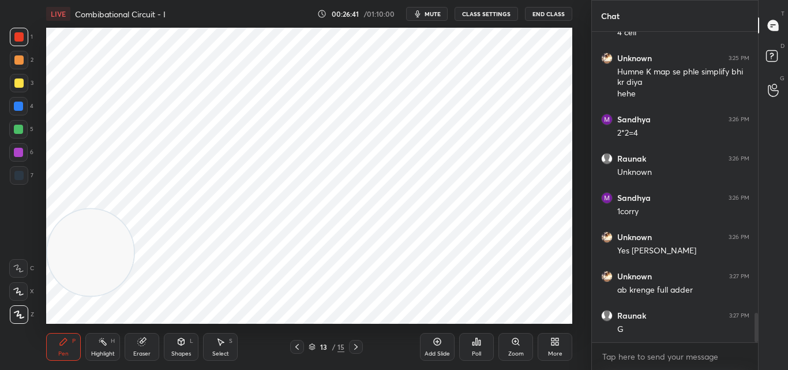
scroll to position [2972, 0]
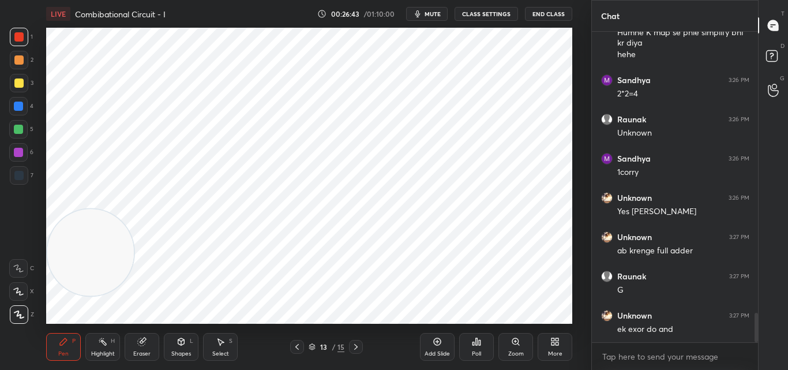
click at [436, 10] on span "mute" at bounding box center [433, 14] width 16 height 8
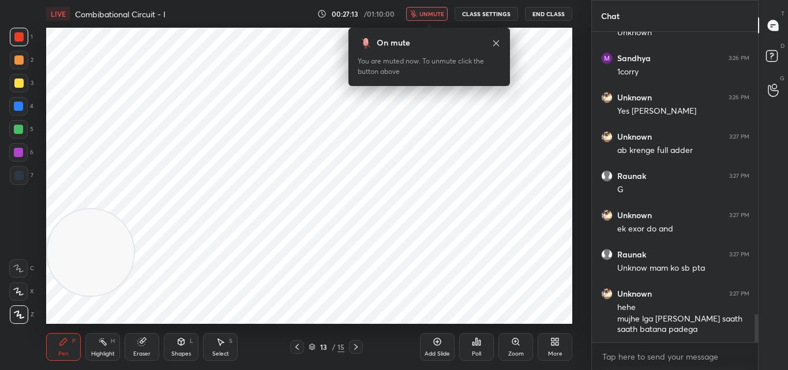
scroll to position [3111, 0]
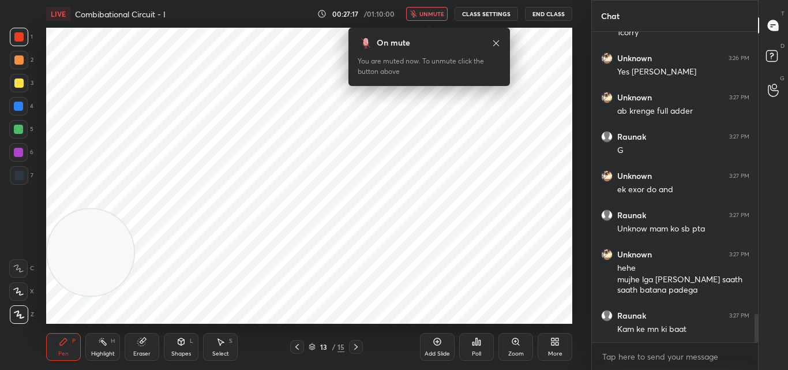
click at [492, 43] on icon at bounding box center [496, 43] width 9 height 9
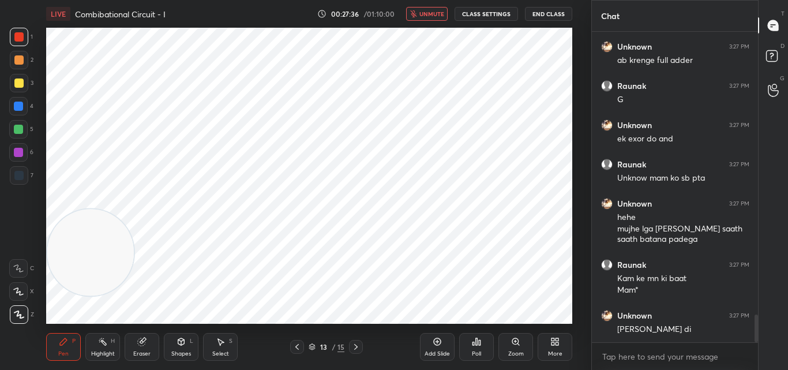
scroll to position [3201, 0]
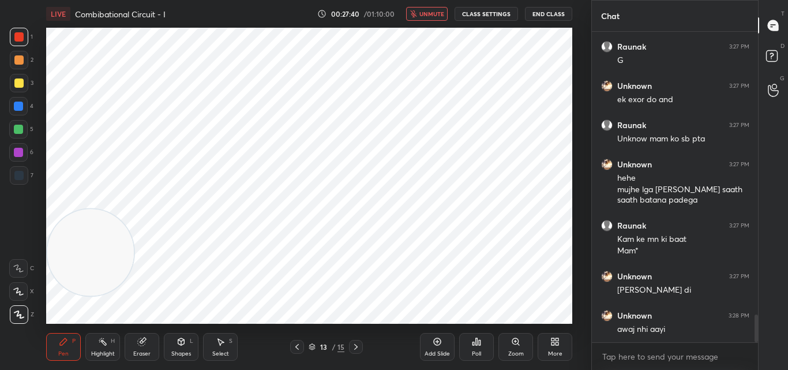
click at [296, 344] on icon at bounding box center [297, 346] width 9 height 9
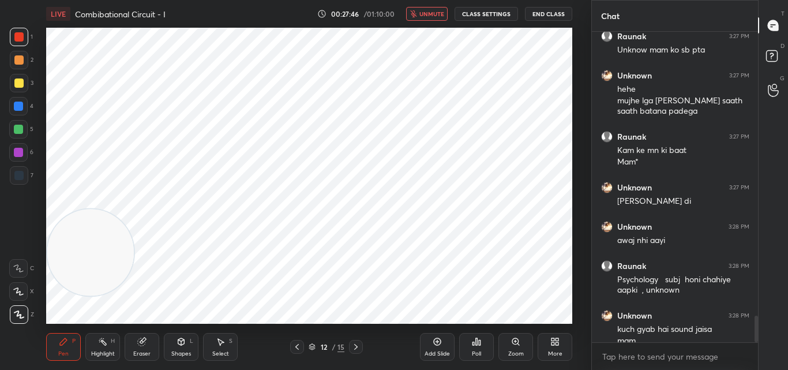
scroll to position [3302, 0]
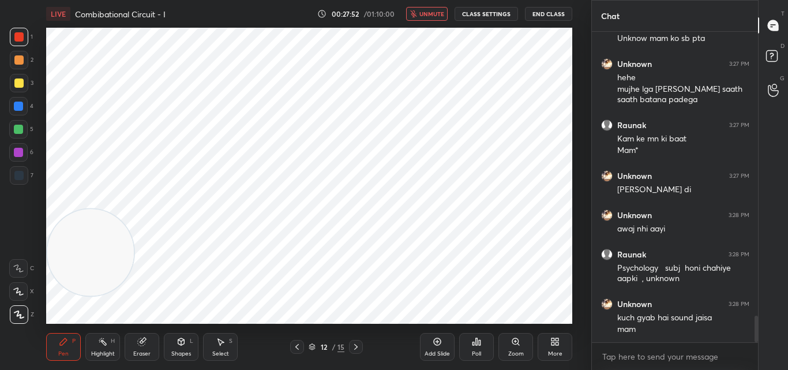
click at [128, 210] on div "Setting up your live class Poll for secs No correct answer Start poll" at bounding box center [309, 176] width 526 height 296
click at [120, 209] on div "Setting up your live class Poll for secs No correct answer Start poll" at bounding box center [309, 176] width 526 height 296
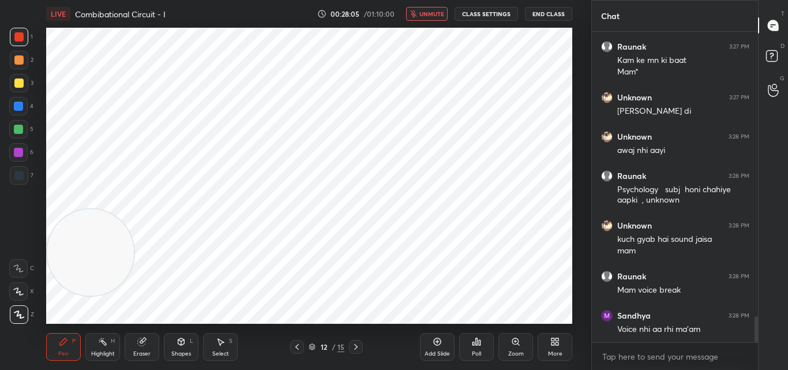
scroll to position [3419, 0]
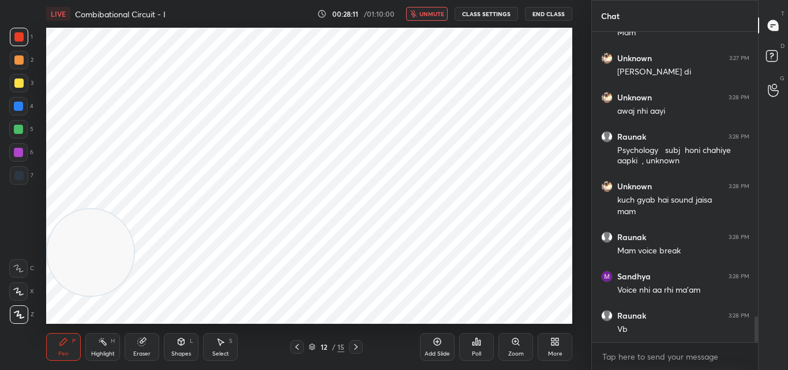
click at [433, 13] on span "unmute" at bounding box center [432, 14] width 25 height 8
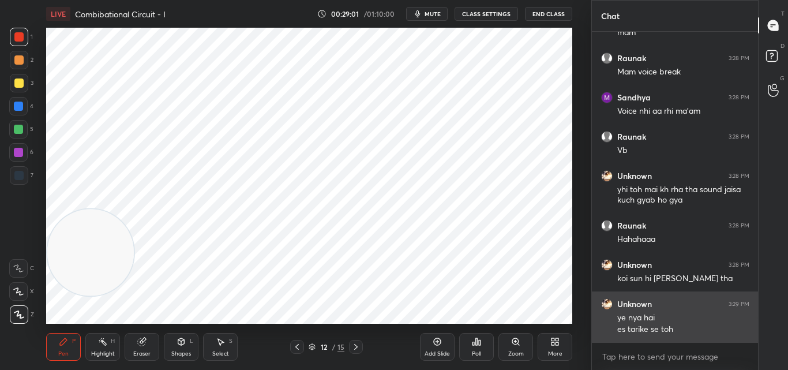
scroll to position [3638, 0]
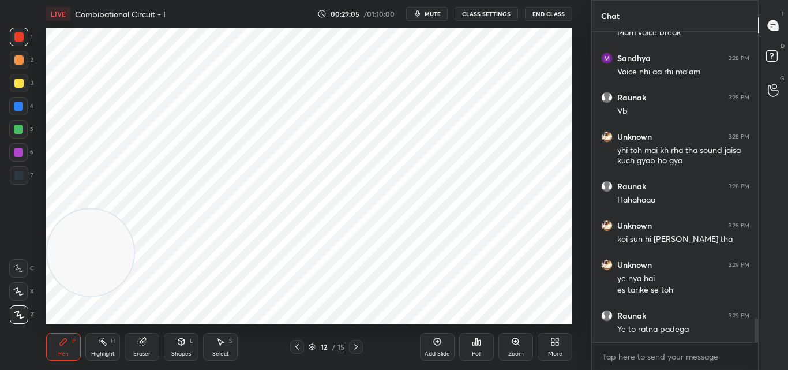
click at [442, 342] on icon at bounding box center [437, 341] width 9 height 9
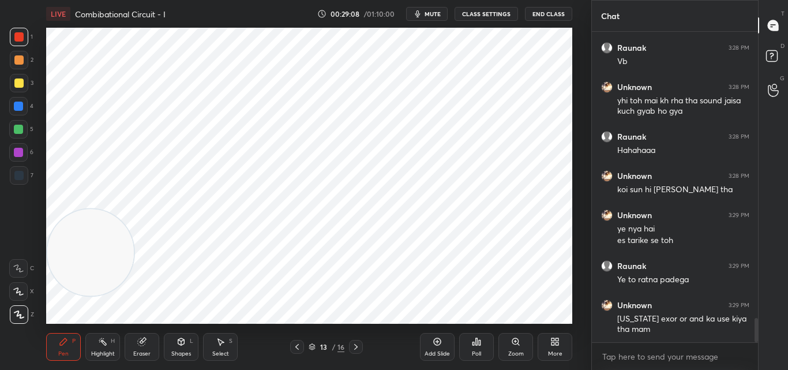
click at [304, 347] on div at bounding box center [297, 347] width 14 height 14
click at [353, 345] on icon at bounding box center [356, 346] width 9 height 9
click at [353, 346] on icon at bounding box center [356, 346] width 9 height 9
click at [297, 345] on icon at bounding box center [297, 346] width 9 height 9
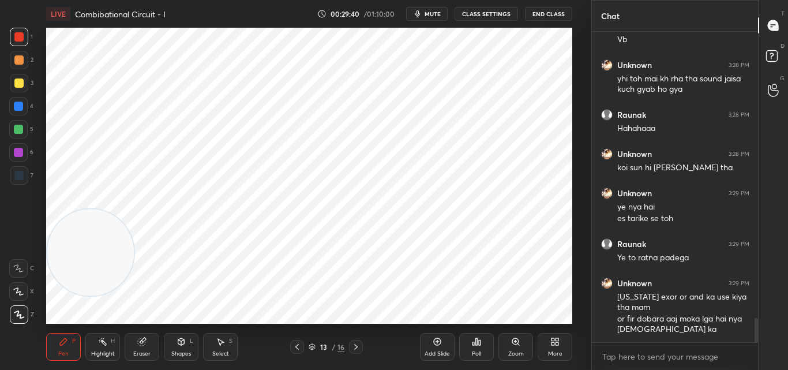
scroll to position [3749, 0]
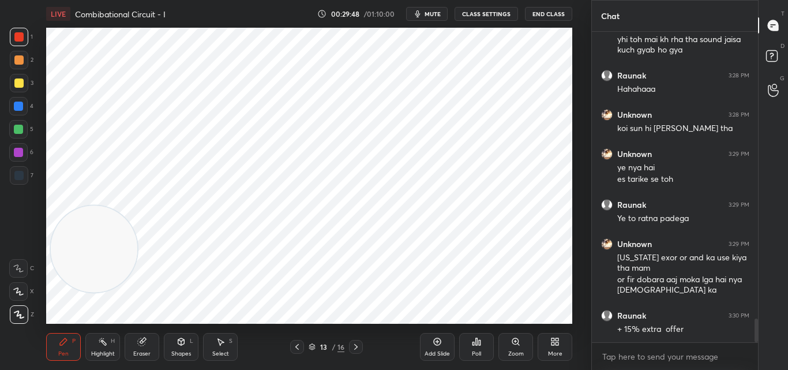
drag, startPoint x: 131, startPoint y: 215, endPoint x: 139, endPoint y: 211, distance: 8.5
click at [137, 212] on video at bounding box center [94, 248] width 87 height 87
drag, startPoint x: 92, startPoint y: 249, endPoint x: 56, endPoint y: 56, distance: 196.7
click at [55, 54] on video at bounding box center [90, 72] width 87 height 87
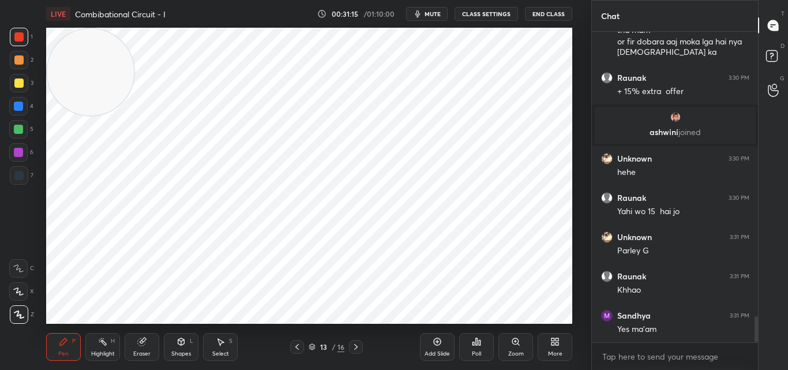
scroll to position [3448, 0]
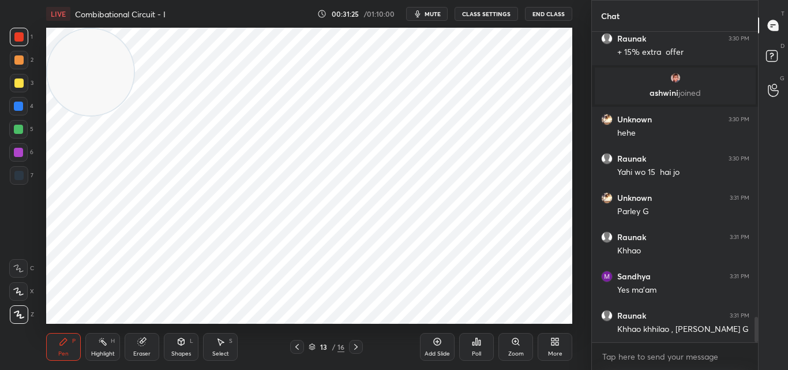
click at [444, 345] on div "Add Slide" at bounding box center [437, 347] width 35 height 28
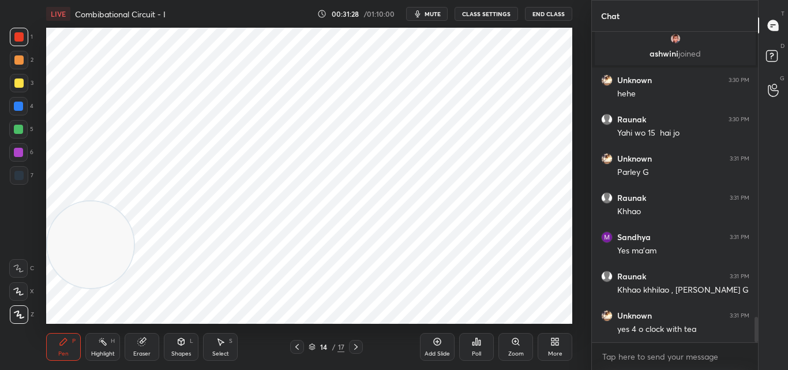
drag, startPoint x: 106, startPoint y: 82, endPoint x: 99, endPoint y: 229, distance: 147.4
click at [94, 252] on video at bounding box center [90, 244] width 87 height 87
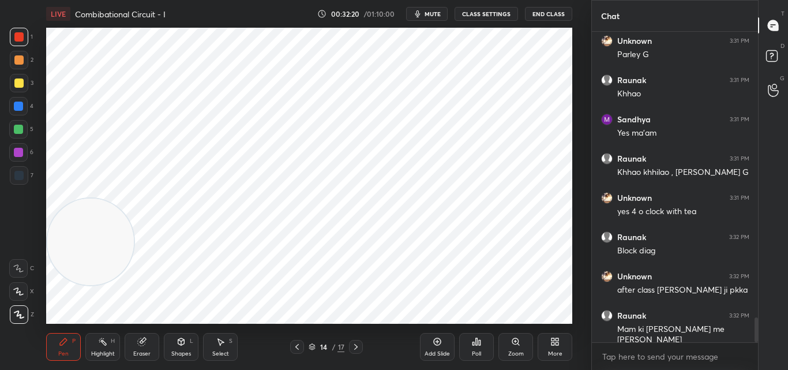
scroll to position [3617, 0]
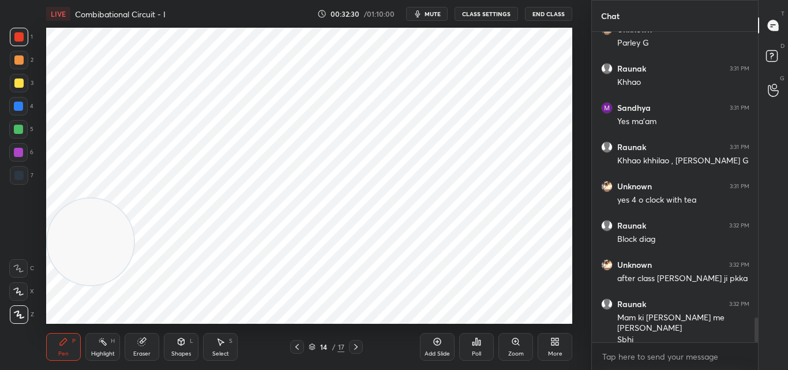
click at [427, 13] on span "mute" at bounding box center [433, 14] width 16 height 8
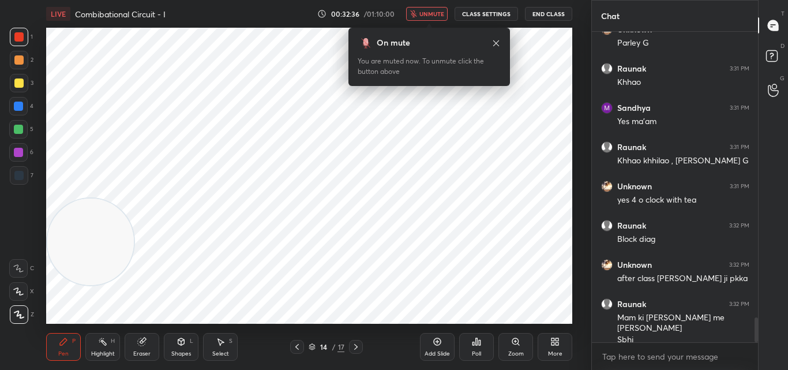
drag, startPoint x: 433, startPoint y: 12, endPoint x: 439, endPoint y: 15, distance: 7.2
click at [434, 12] on span "unmute" at bounding box center [432, 14] width 25 height 8
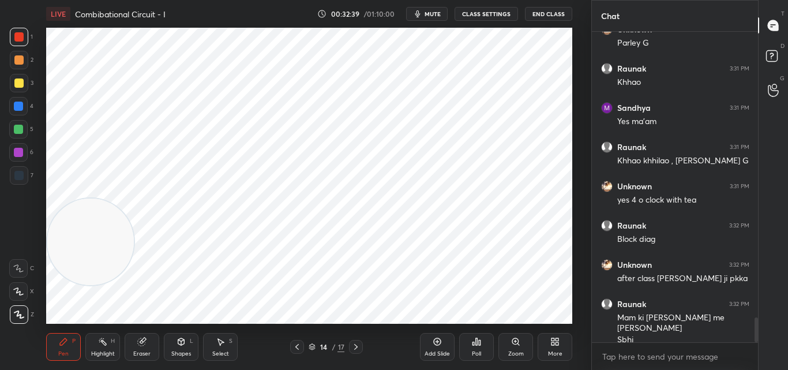
click at [423, 12] on icon "button" at bounding box center [417, 13] width 9 height 9
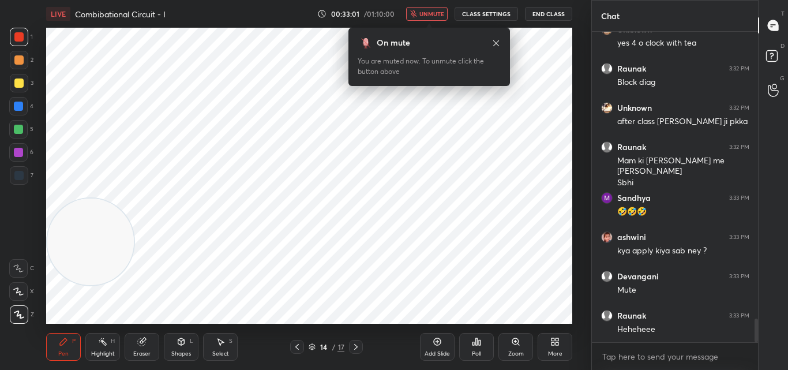
scroll to position [3813, 0]
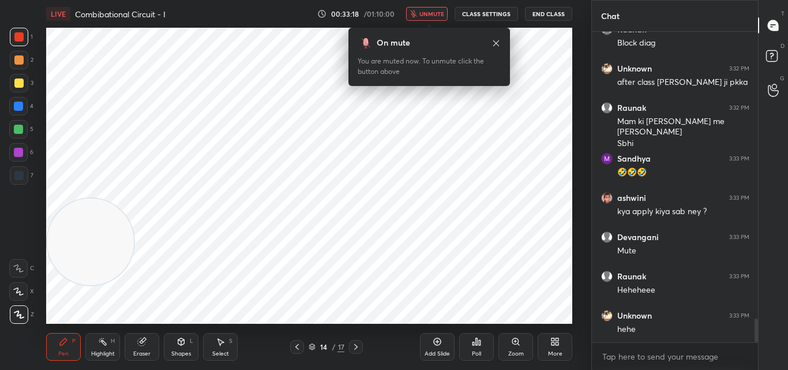
click at [439, 12] on span "unmute" at bounding box center [432, 14] width 25 height 8
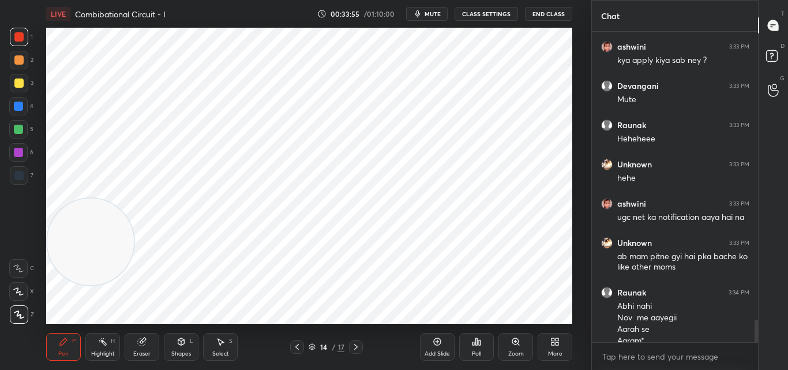
scroll to position [3976, 0]
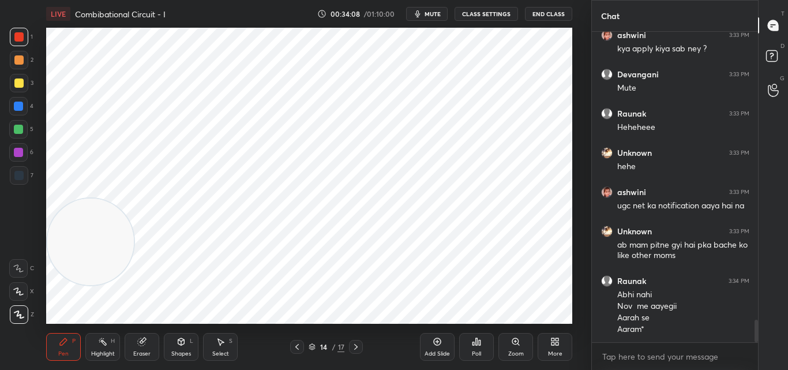
click at [441, 12] on span "mute" at bounding box center [433, 14] width 16 height 8
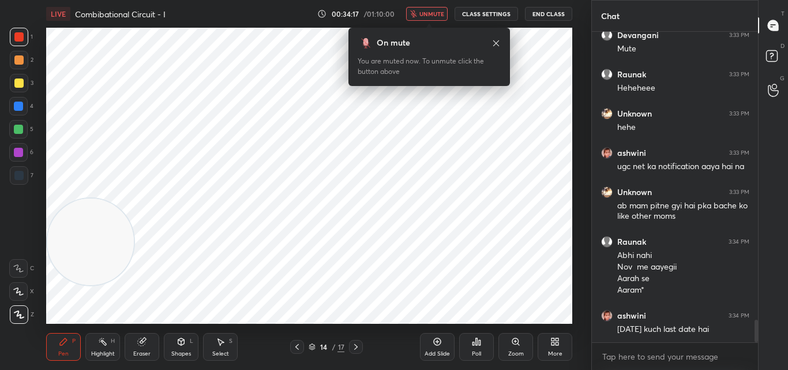
click at [497, 42] on icon at bounding box center [496, 43] width 9 height 9
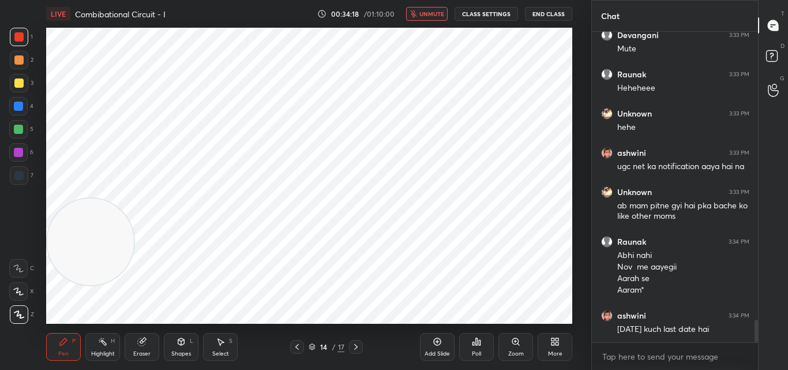
click at [429, 18] on button "unmute" at bounding box center [427, 14] width 42 height 14
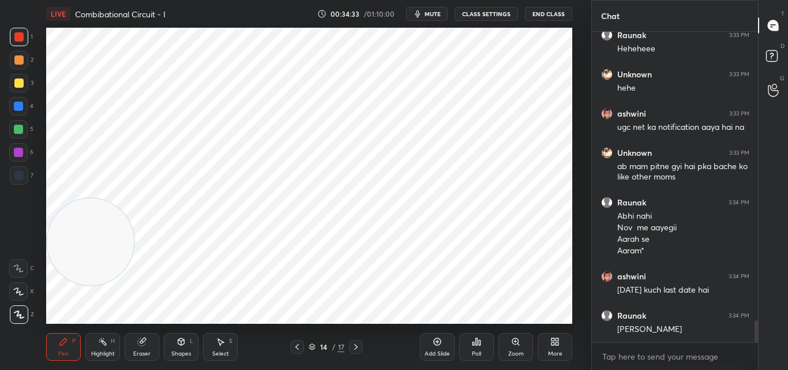
scroll to position [4094, 0]
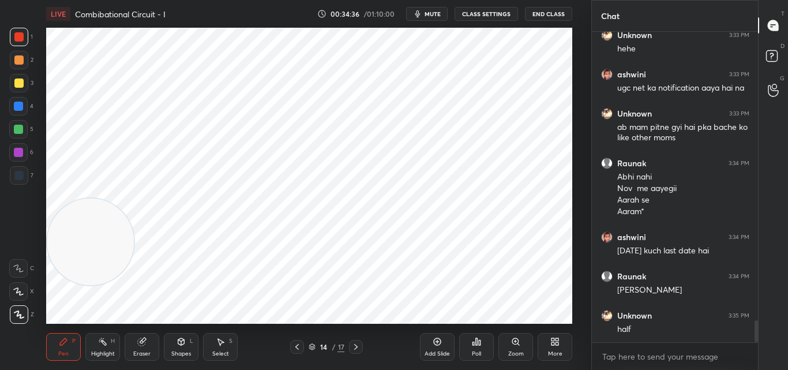
click at [433, 343] on icon at bounding box center [437, 341] width 9 height 9
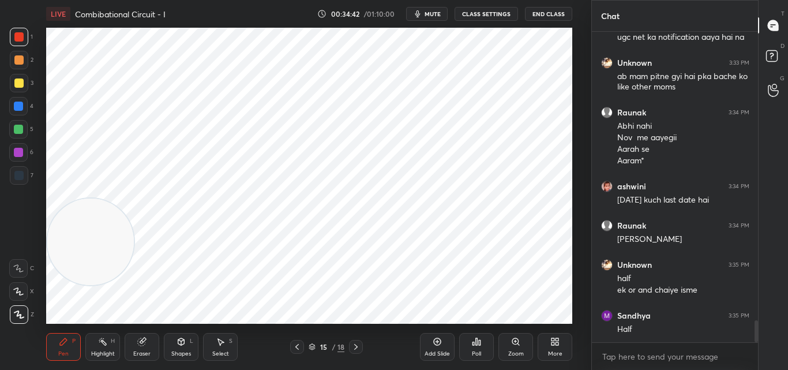
scroll to position [4184, 0]
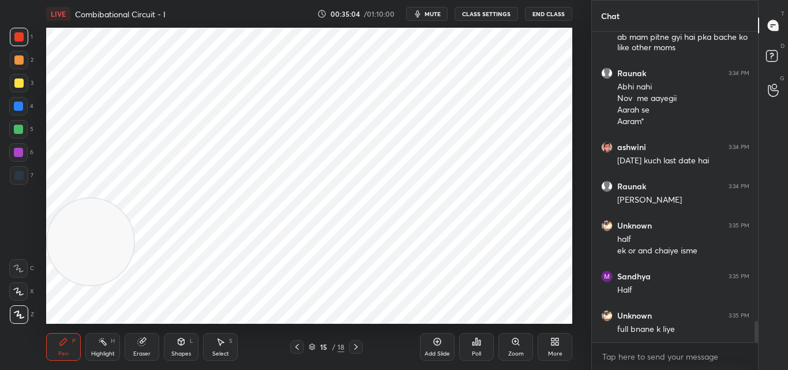
click at [329, 347] on div "15" at bounding box center [324, 346] width 12 height 7
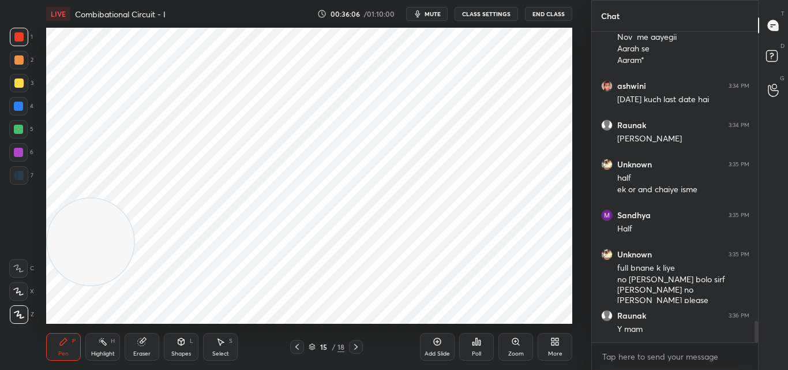
scroll to position [4256, 0]
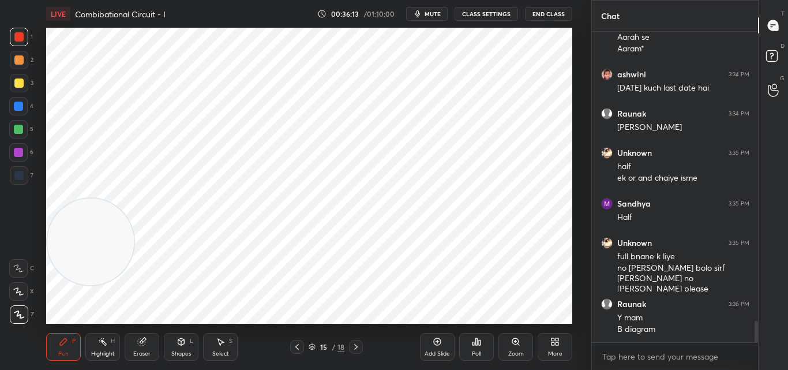
drag, startPoint x: 145, startPoint y: 342, endPoint x: 181, endPoint y: 332, distance: 37.1
click at [148, 342] on div "Eraser" at bounding box center [142, 347] width 35 height 28
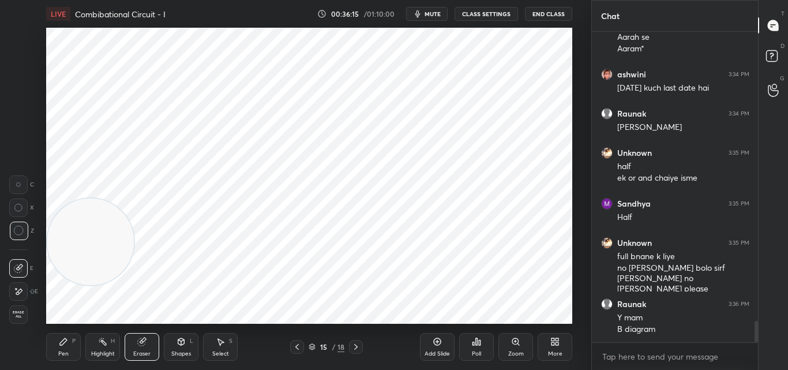
click at [63, 349] on div "Pen P" at bounding box center [63, 347] width 35 height 28
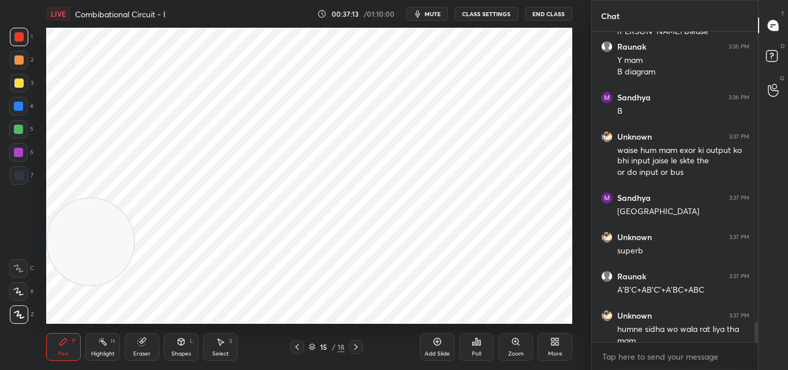
scroll to position [4525, 0]
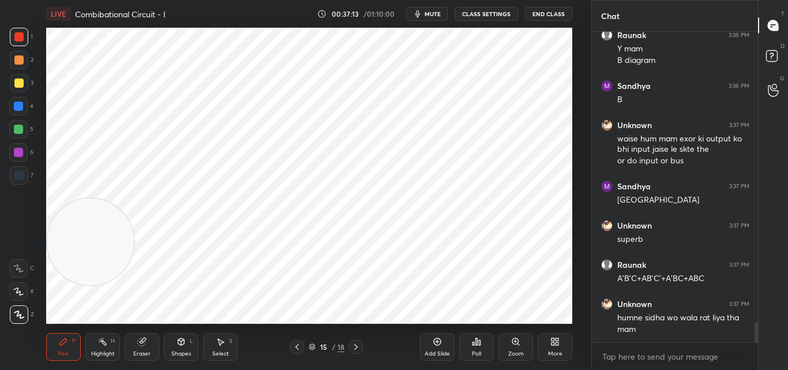
click at [449, 341] on div "Add Slide" at bounding box center [437, 347] width 35 height 28
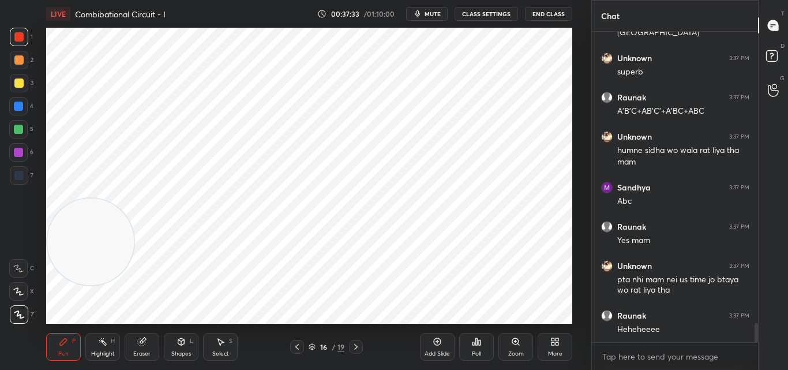
scroll to position [4742, 0]
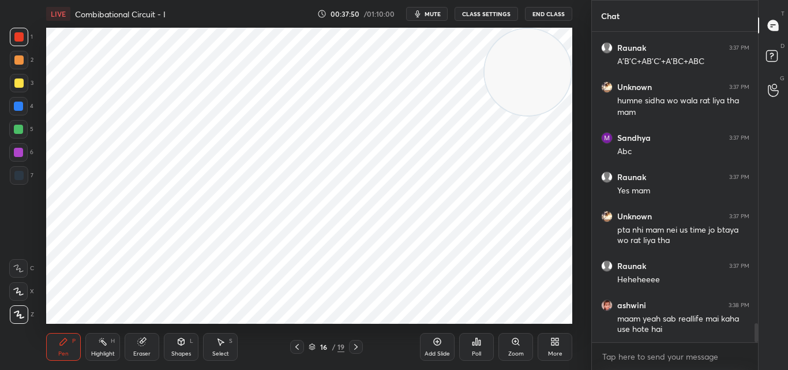
drag, startPoint x: 102, startPoint y: 215, endPoint x: 541, endPoint y: 23, distance: 480.2
click at [544, 22] on div "LIVE Combibational Circuit - I 00:37:50 / 01:10:00 mute CLASS SETTINGS End Clas…" at bounding box center [309, 185] width 545 height 370
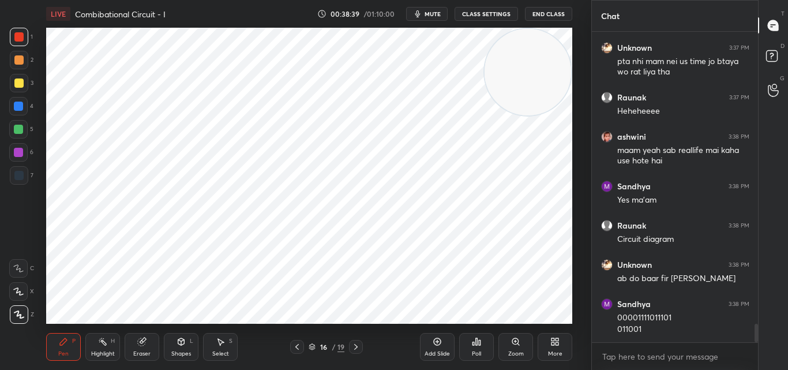
scroll to position [4961, 0]
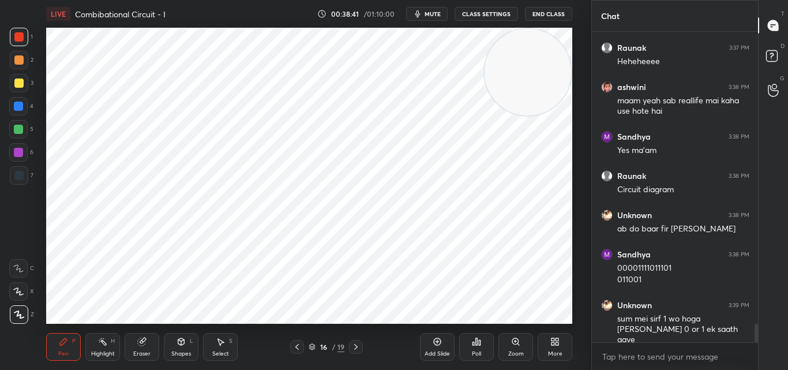
click at [449, 317] on div "LIVE Combibational Circuit - I 00:38:41 / 01:10:00 mute CLASS SETTINGS End Clas…" at bounding box center [309, 185] width 545 height 370
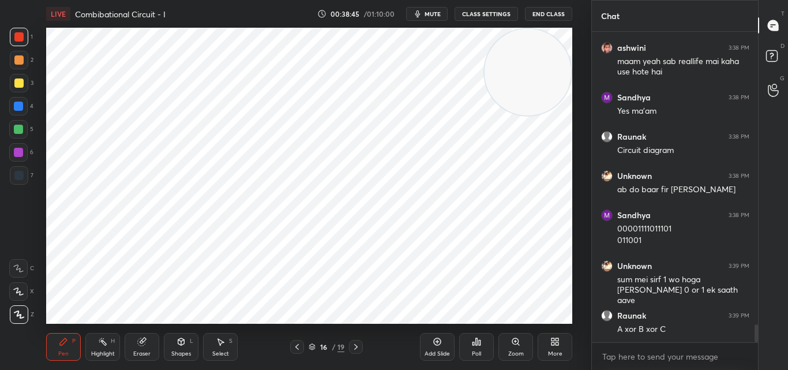
click at [442, 315] on div "LIVE Combibational Circuit - I 00:38:45 / 01:10:00 mute CLASS SETTINGS End Clas…" at bounding box center [309, 185] width 545 height 370
click at [446, 316] on div "LIVE Combibational Circuit - I 00:38:50 / 01:10:00 mute CLASS SETTINGS End Clas…" at bounding box center [309, 185] width 545 height 370
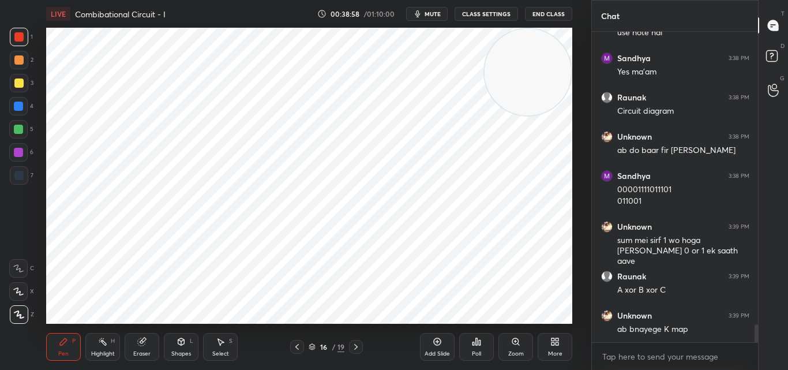
click at [433, 348] on div "Add Slide" at bounding box center [437, 347] width 35 height 28
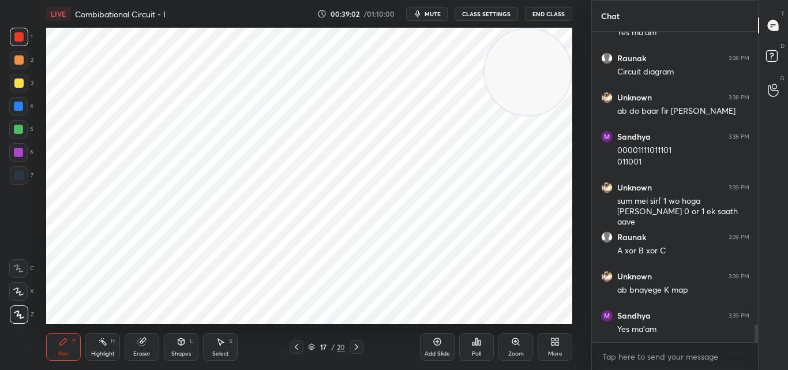
scroll to position [5118, 0]
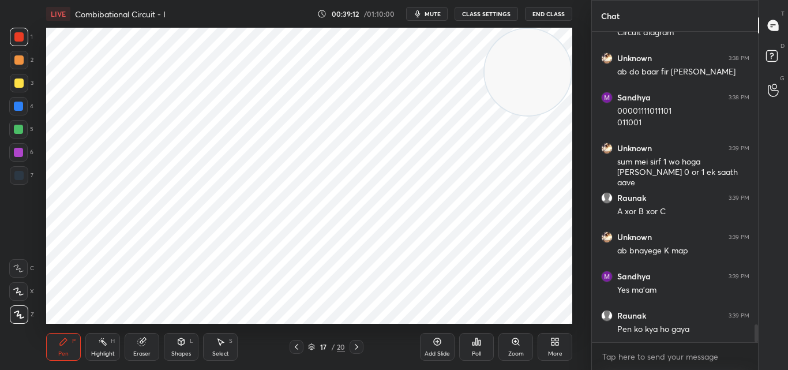
drag, startPoint x: 298, startPoint y: 344, endPoint x: 307, endPoint y: 345, distance: 8.7
click at [298, 345] on icon at bounding box center [296, 346] width 9 height 9
click at [358, 346] on icon at bounding box center [356, 347] width 3 height 6
click at [297, 349] on icon at bounding box center [296, 346] width 9 height 9
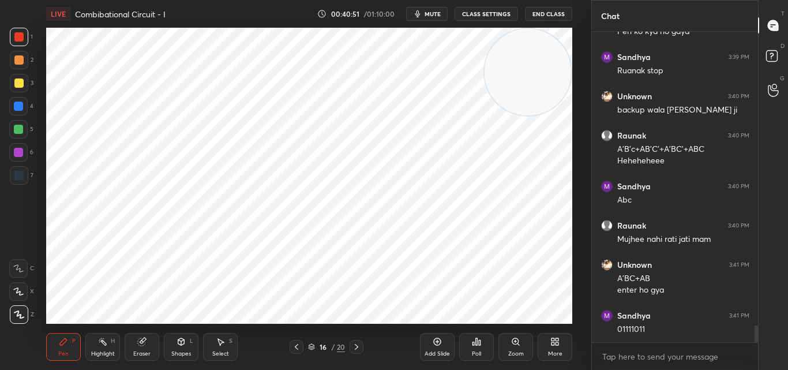
scroll to position [5455, 0]
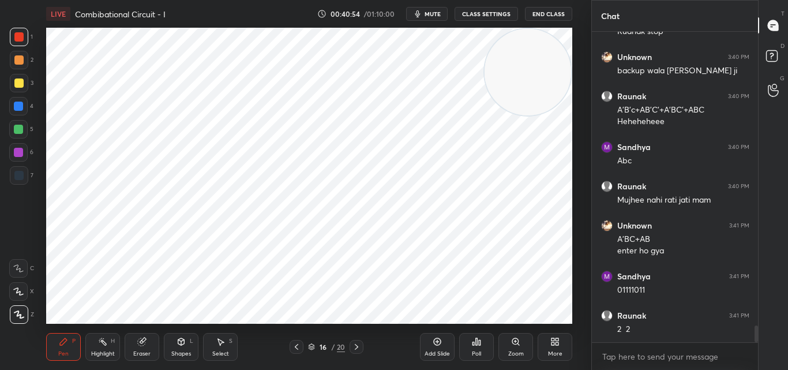
click at [432, 347] on div "Add Slide" at bounding box center [437, 347] width 35 height 28
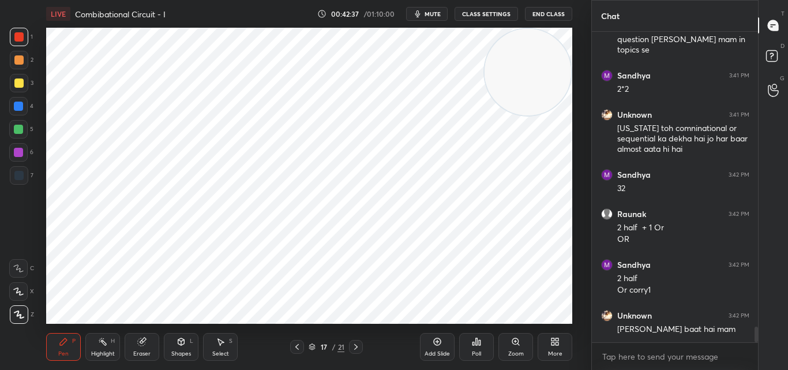
scroll to position [5835, 0]
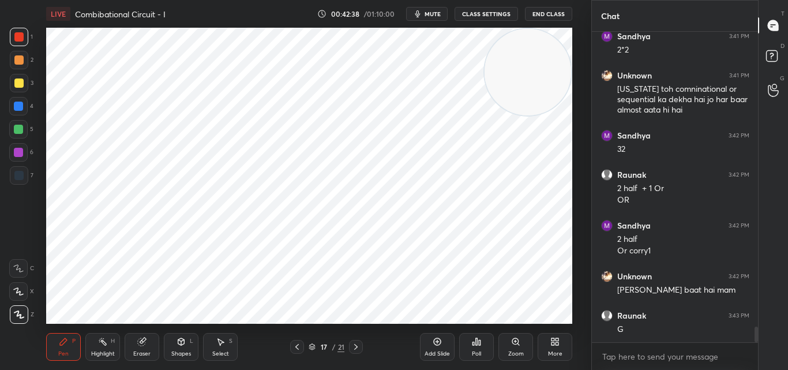
click at [437, 345] on icon at bounding box center [437, 341] width 9 height 9
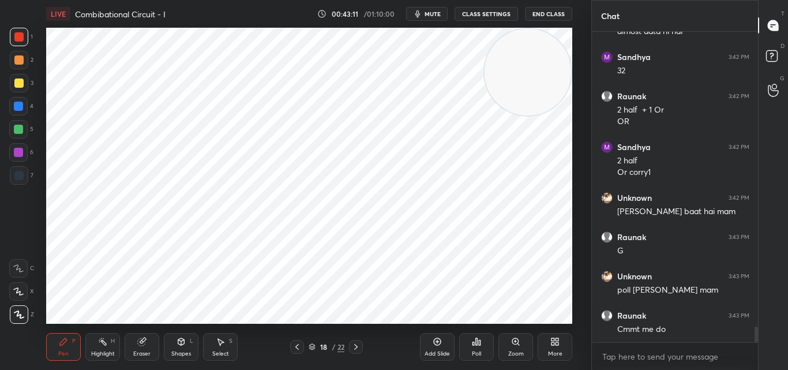
scroll to position [5952, 0]
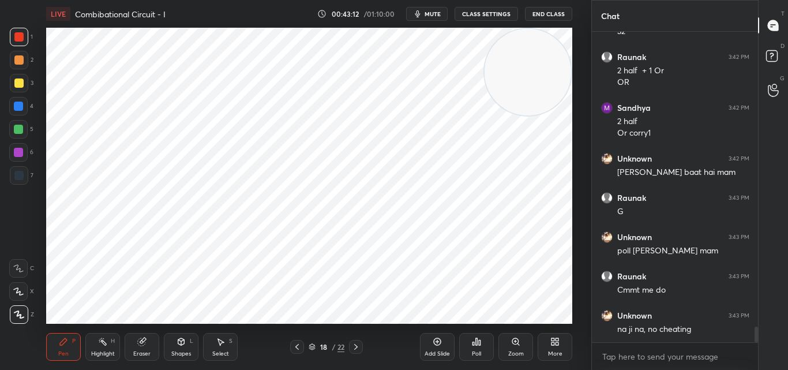
drag, startPoint x: 529, startPoint y: 75, endPoint x: 540, endPoint y: 60, distance: 18.3
click at [540, 55] on video at bounding box center [528, 72] width 87 height 87
drag, startPoint x: 504, startPoint y: 115, endPoint x: 341, endPoint y: 249, distance: 210.8
click at [330, 274] on video at bounding box center [339, 259] width 87 height 87
drag, startPoint x: 345, startPoint y: 251, endPoint x: 467, endPoint y: 267, distance: 122.9
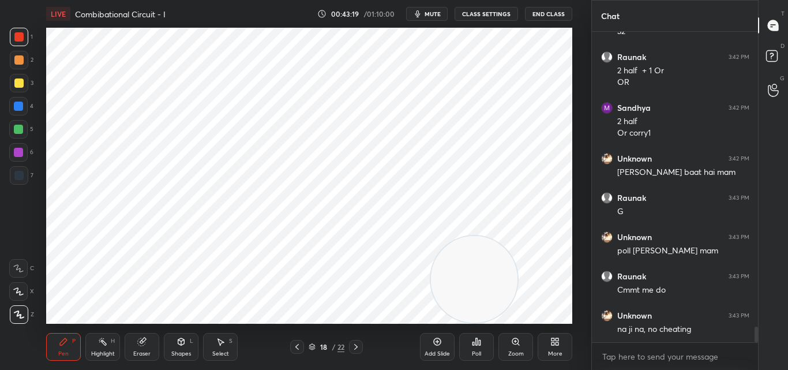
click at [481, 278] on video at bounding box center [474, 279] width 87 height 87
click at [472, 321] on div "Poll" at bounding box center [476, 347] width 35 height 65
click at [480, 345] on icon at bounding box center [480, 342] width 2 height 5
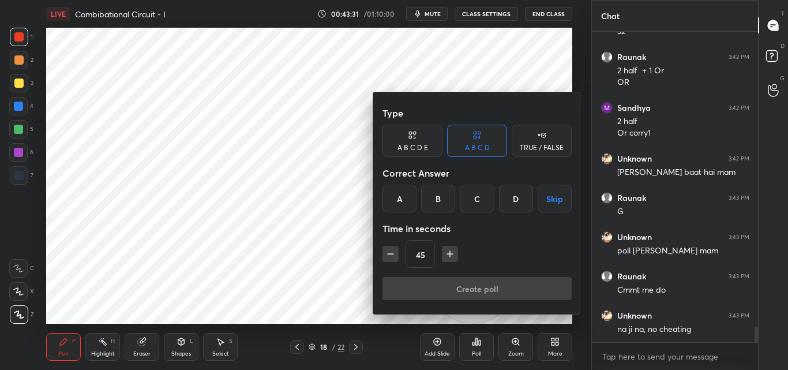
drag, startPoint x: 447, startPoint y: 276, endPoint x: 416, endPoint y: 287, distance: 33.0
click at [448, 290] on div "Type A B C D E A B C D TRUE / FALSE Correct Answer A B C D Skip Time in seconds…" at bounding box center [477, 203] width 208 height 222
drag, startPoint x: 257, startPoint y: 222, endPoint x: 265, endPoint y: 220, distance: 7.9
click at [260, 222] on div at bounding box center [394, 185] width 788 height 370
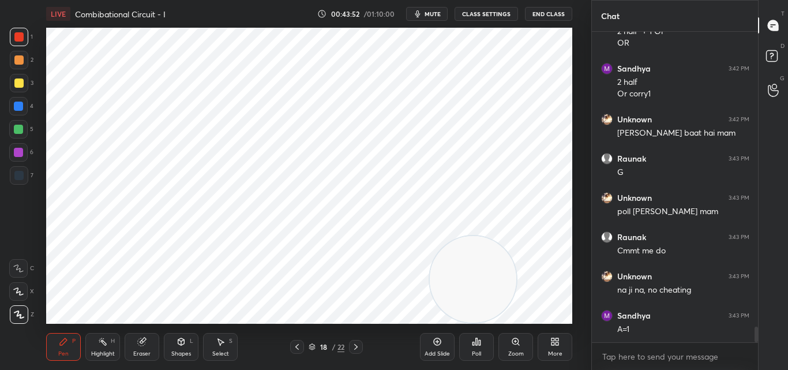
click at [474, 347] on div "Poll" at bounding box center [476, 347] width 35 height 28
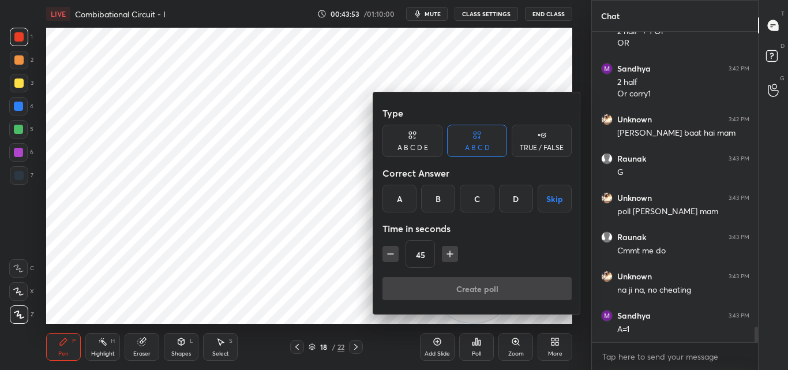
drag, startPoint x: 395, startPoint y: 192, endPoint x: 413, endPoint y: 196, distance: 18.3
click at [395, 192] on div "A" at bounding box center [400, 199] width 34 height 28
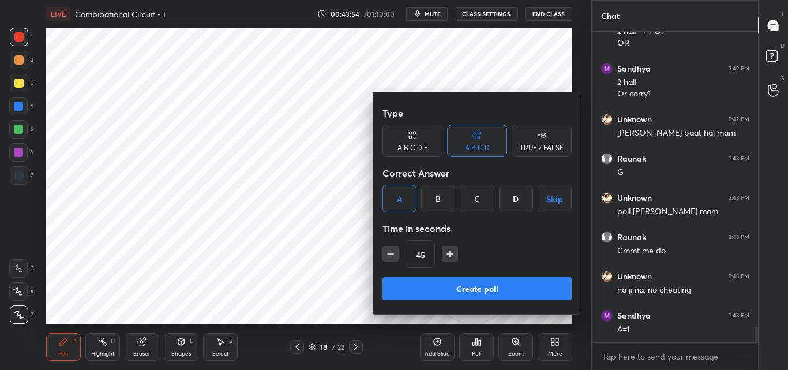
click at [388, 249] on icon "button" at bounding box center [391, 254] width 12 height 12
click at [388, 252] on icon "button" at bounding box center [391, 254] width 12 height 12
drag, startPoint x: 388, startPoint y: 255, endPoint x: 394, endPoint y: 257, distance: 6.5
click at [388, 253] on div "15" at bounding box center [477, 254] width 189 height 28
click at [448, 250] on icon "button" at bounding box center [450, 254] width 12 height 12
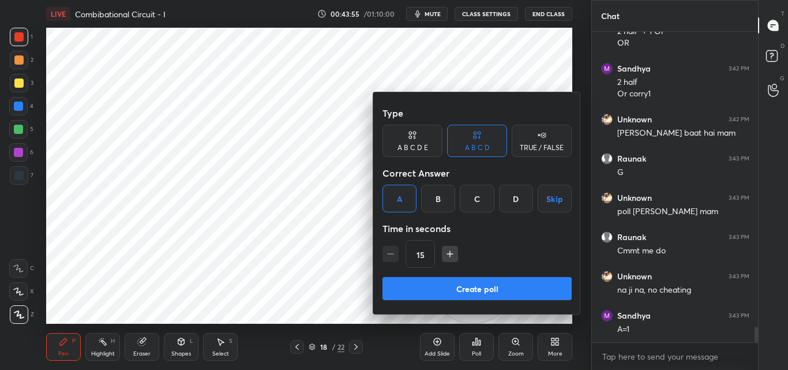
type input "30"
click at [460, 280] on button "Create poll" at bounding box center [477, 288] width 189 height 23
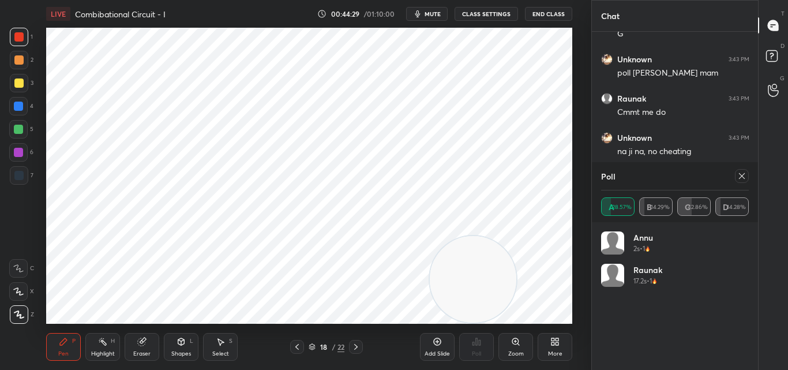
scroll to position [6142, 0]
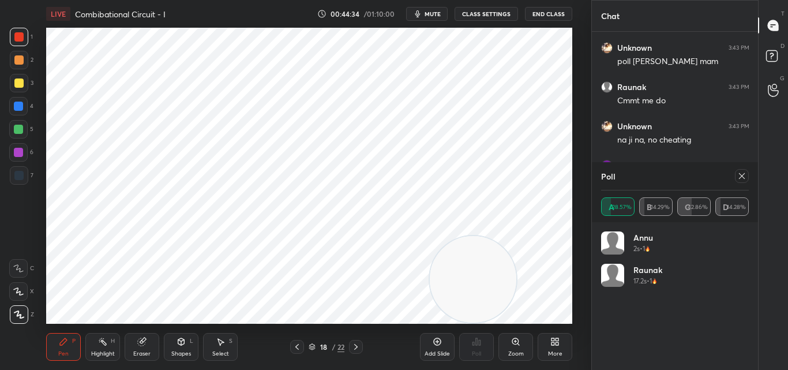
click at [742, 175] on icon at bounding box center [742, 175] width 9 height 9
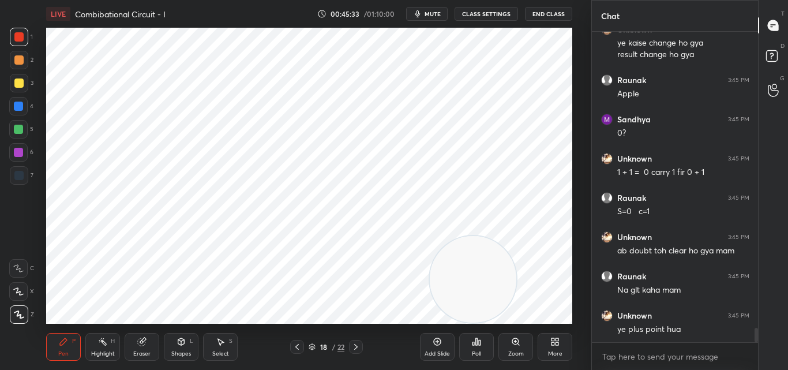
scroll to position [6396, 0]
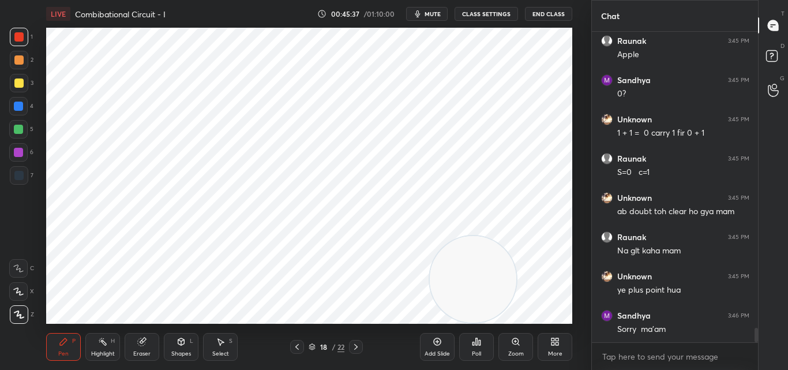
click at [440, 344] on icon at bounding box center [437, 341] width 9 height 9
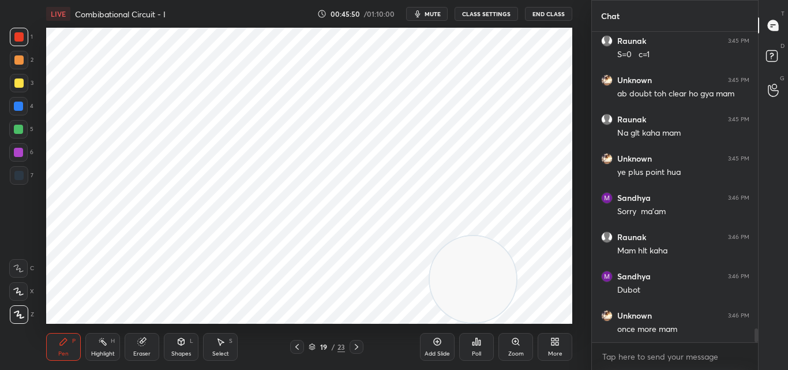
scroll to position [6553, 0]
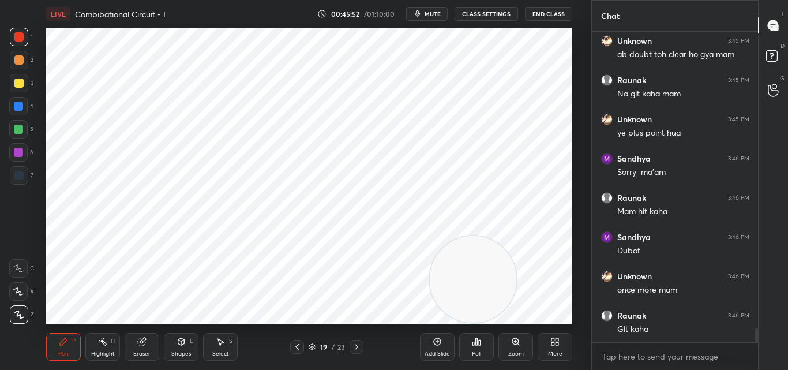
click at [298, 344] on icon at bounding box center [297, 346] width 9 height 9
click at [359, 346] on icon at bounding box center [356, 346] width 9 height 9
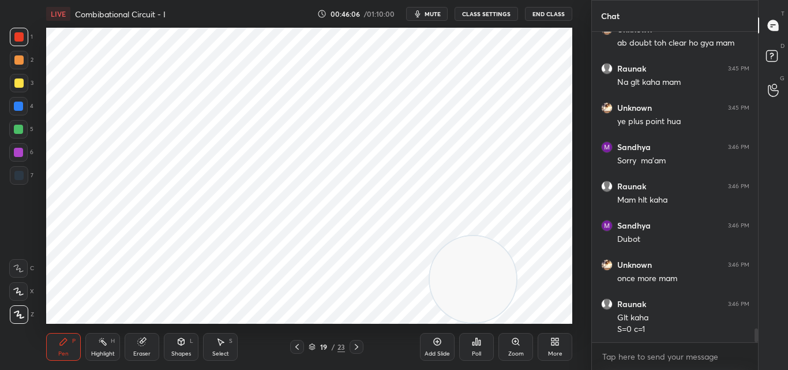
click at [46, 41] on div "Setting up your live class Poll for secs No correct answer Start poll" at bounding box center [309, 176] width 545 height 296
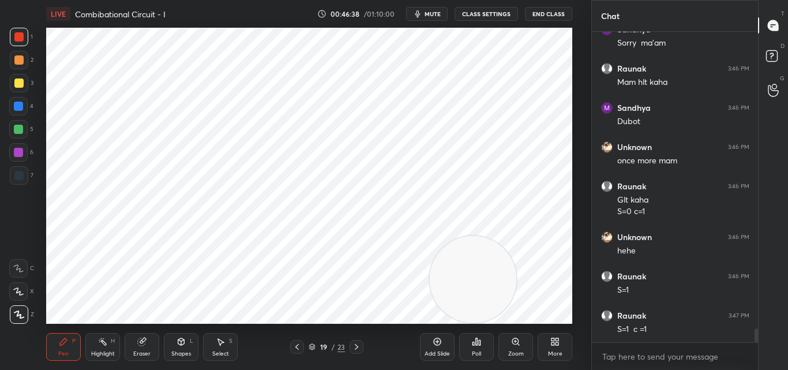
scroll to position [6721, 0]
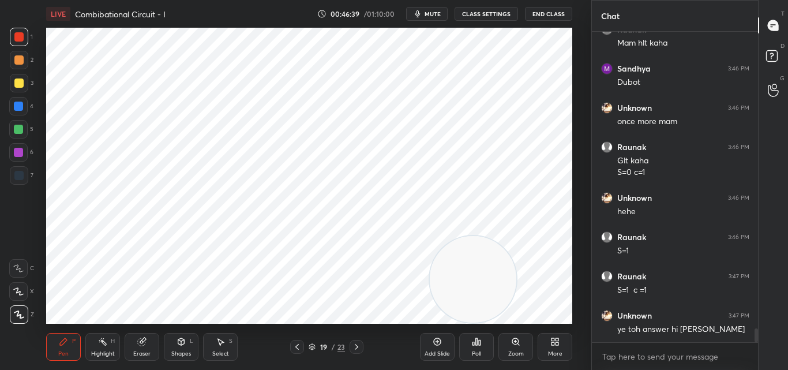
click at [439, 346] on icon at bounding box center [437, 341] width 9 height 9
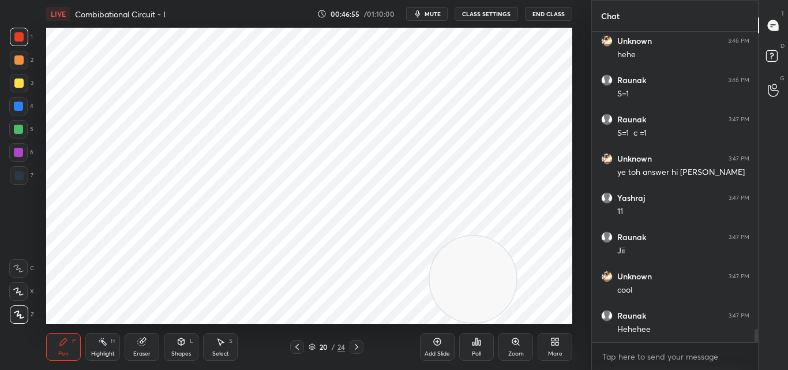
scroll to position [6917, 0]
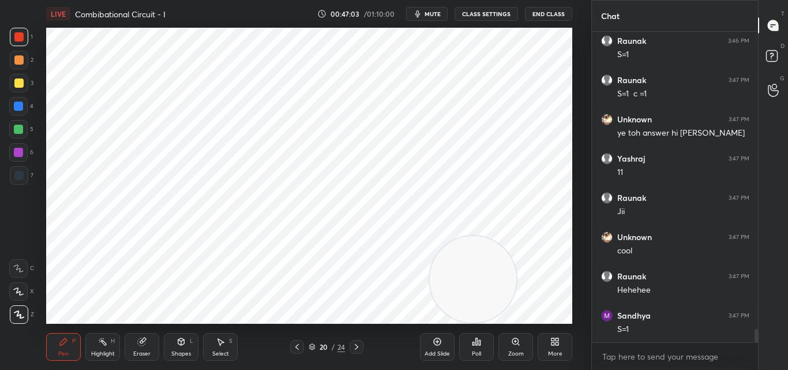
click at [315, 343] on icon at bounding box center [312, 346] width 7 height 7
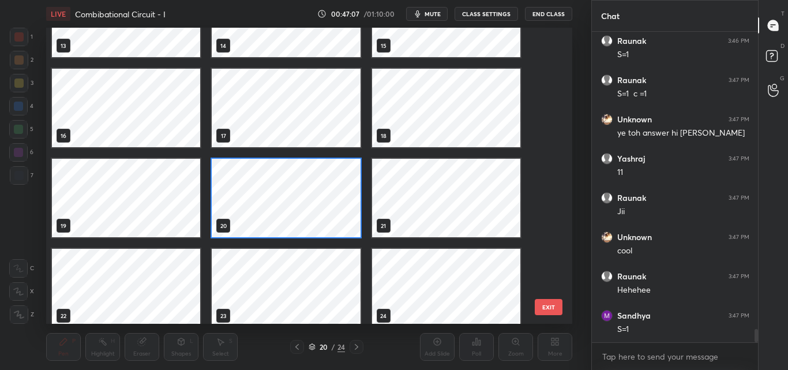
scroll to position [424, 0]
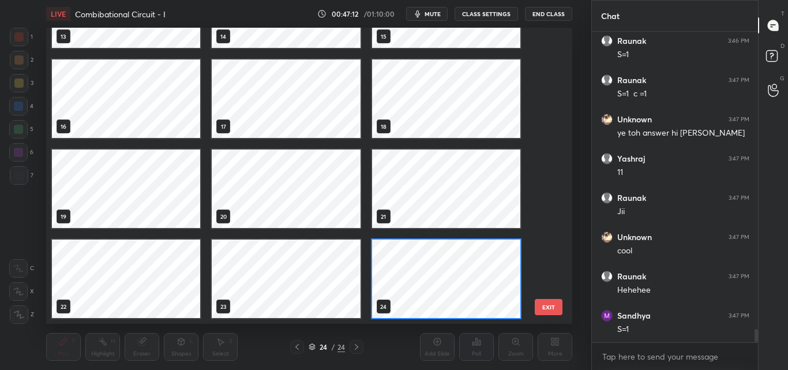
click at [313, 345] on icon at bounding box center [312, 346] width 7 height 7
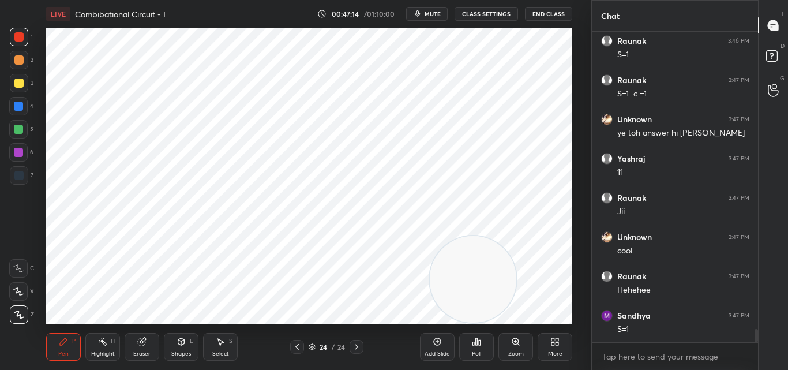
click at [449, 275] on video at bounding box center [473, 279] width 87 height 87
drag, startPoint x: 447, startPoint y: 277, endPoint x: 439, endPoint y: 124, distance: 153.2
click at [442, 115] on video at bounding box center [461, 158] width 87 height 87
click at [296, 346] on icon at bounding box center [297, 346] width 9 height 9
click at [297, 348] on icon at bounding box center [297, 347] width 3 height 6
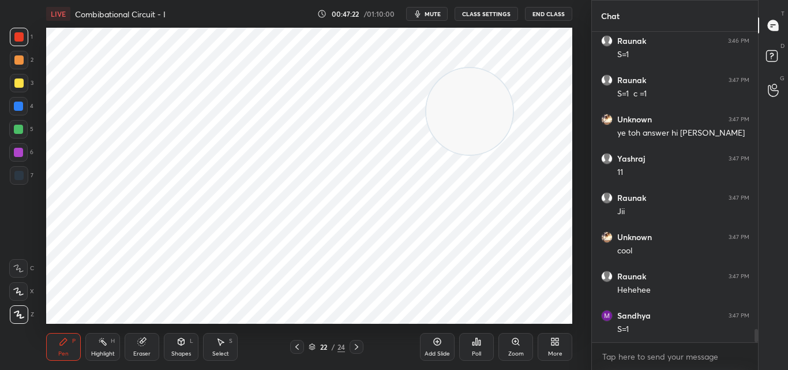
click at [297, 345] on icon at bounding box center [297, 346] width 9 height 9
click at [297, 348] on icon at bounding box center [297, 347] width 3 height 6
drag, startPoint x: 454, startPoint y: 118, endPoint x: 485, endPoint y: 102, distance: 34.8
click at [488, 100] on video at bounding box center [501, 96] width 87 height 87
click at [355, 343] on icon at bounding box center [356, 346] width 9 height 9
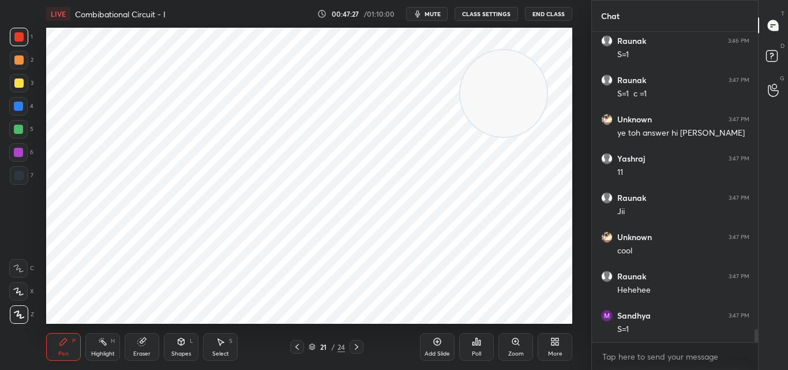
click at [296, 345] on icon at bounding box center [297, 346] width 9 height 9
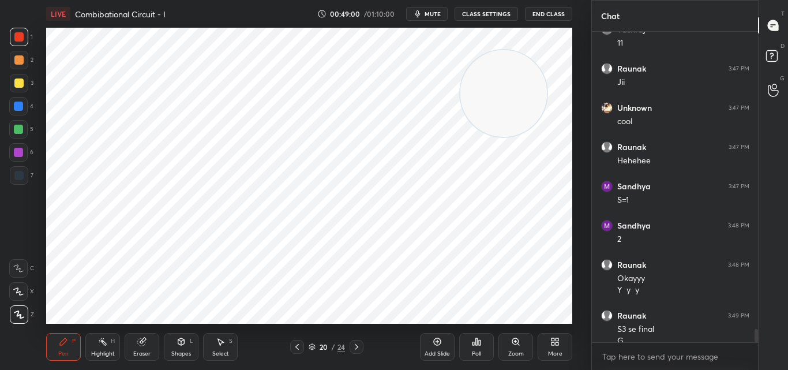
scroll to position [7058, 0]
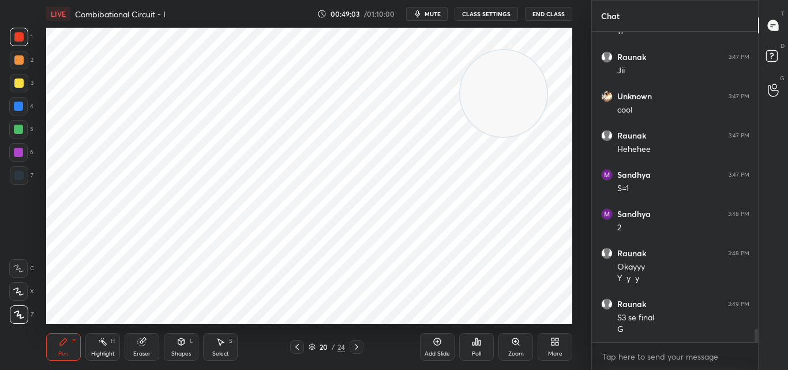
click at [446, 346] on div "Add Slide" at bounding box center [437, 347] width 35 height 28
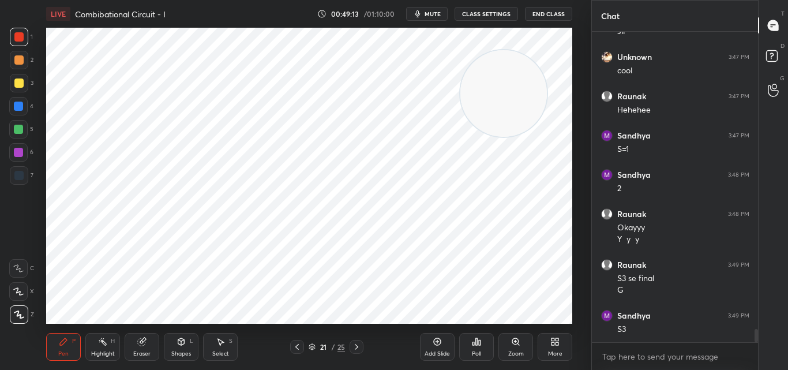
click at [297, 347] on icon at bounding box center [297, 346] width 9 height 9
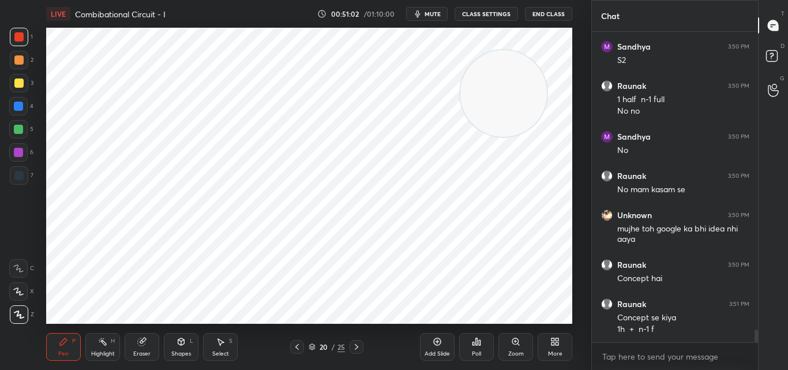
scroll to position [7417, 0]
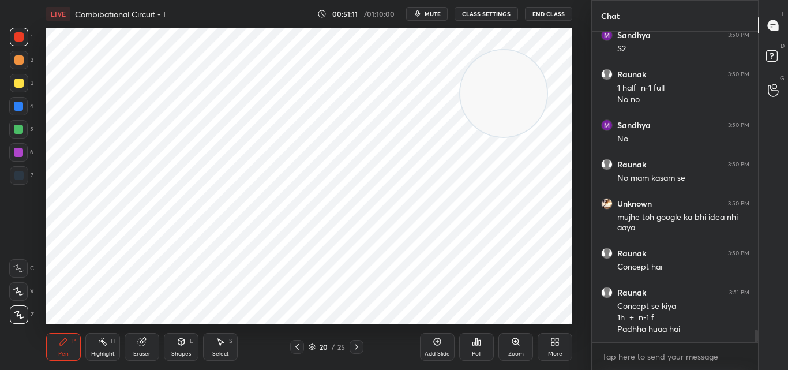
click at [439, 345] on icon at bounding box center [437, 341] width 9 height 9
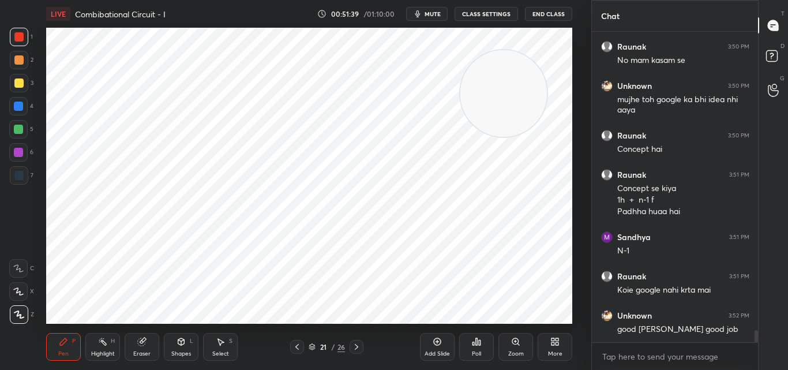
scroll to position [7574, 0]
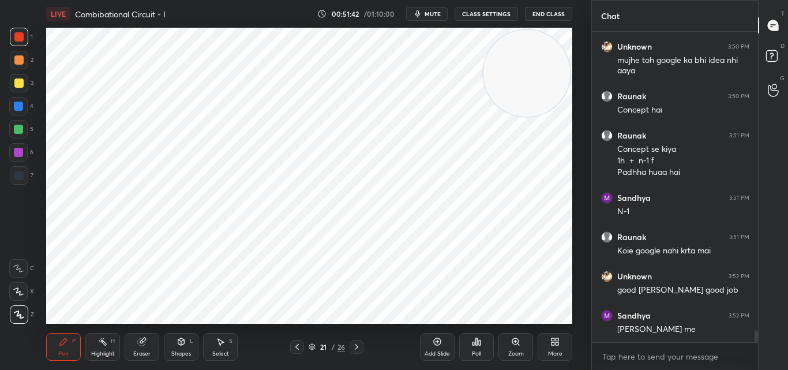
drag, startPoint x: 514, startPoint y: 111, endPoint x: 535, endPoint y: 92, distance: 27.8
click at [539, 87] on video at bounding box center [527, 73] width 87 height 87
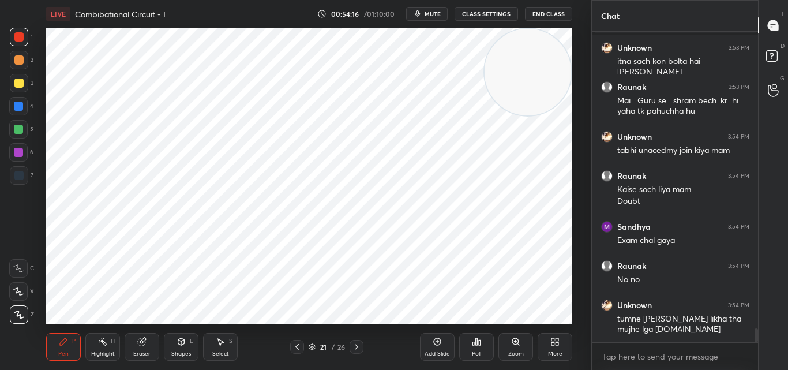
scroll to position [6553, 0]
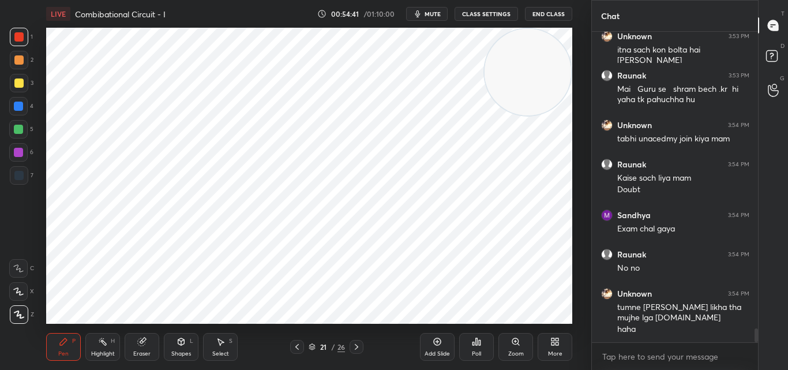
click at [435, 351] on div "Add Slide" at bounding box center [437, 354] width 25 height 6
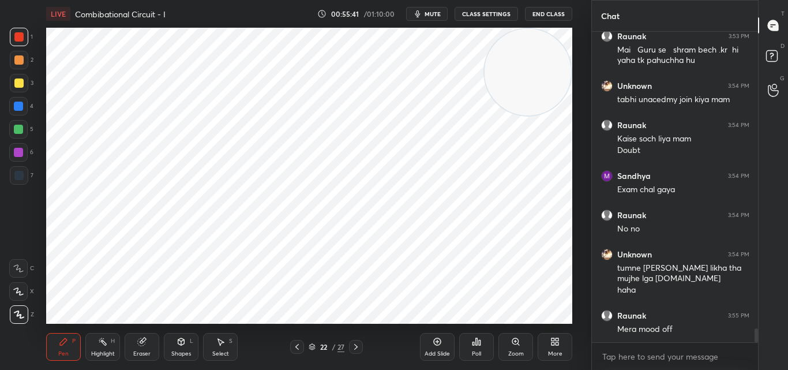
scroll to position [6642, 0]
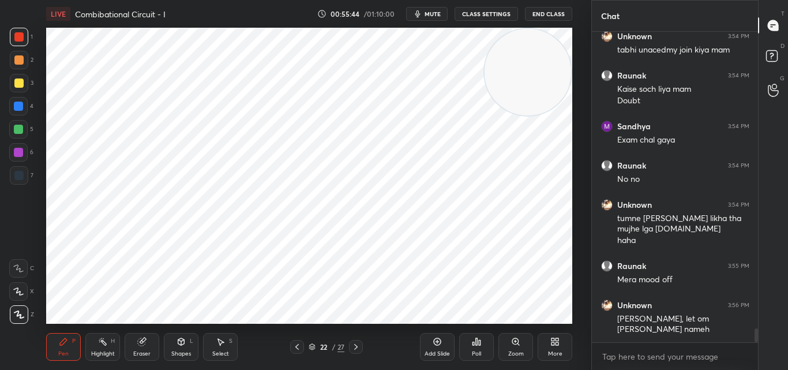
click at [427, 347] on div "Add Slide" at bounding box center [437, 347] width 35 height 28
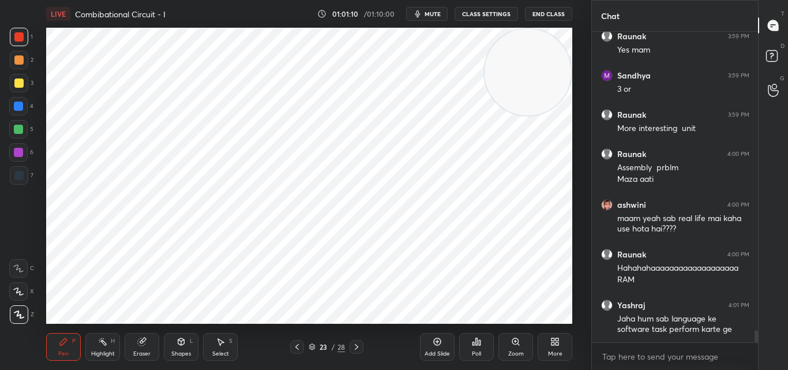
scroll to position [7589, 0]
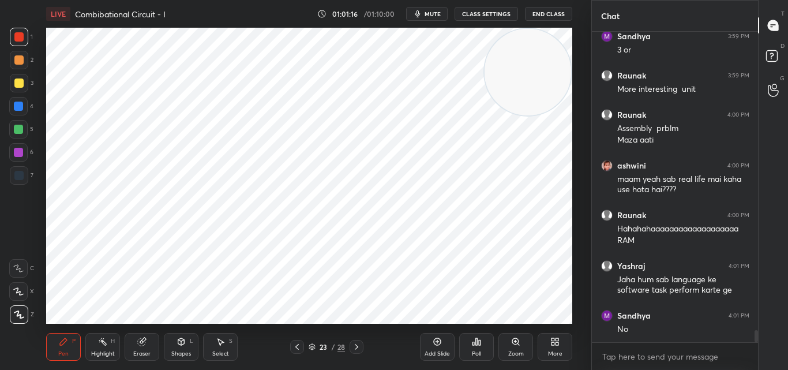
click at [354, 345] on icon at bounding box center [356, 346] width 9 height 9
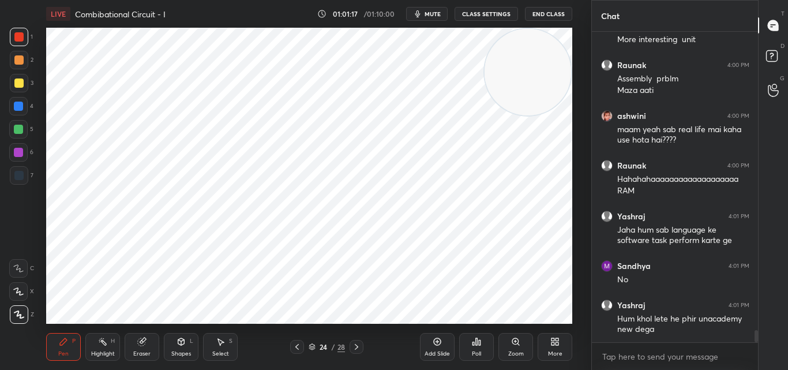
click at [246, 337] on div "Pen P Highlight H Eraser Shapes L Select S 24 / 28 Add Slide Poll Zoom More" at bounding box center [309, 347] width 526 height 46
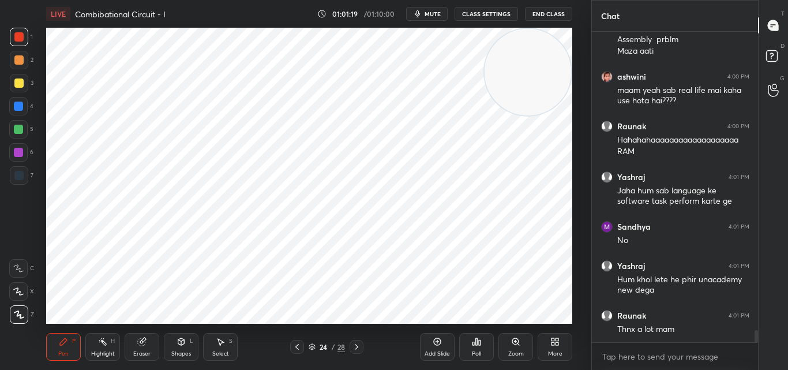
click at [142, 351] on div "Eraser" at bounding box center [141, 354] width 17 height 6
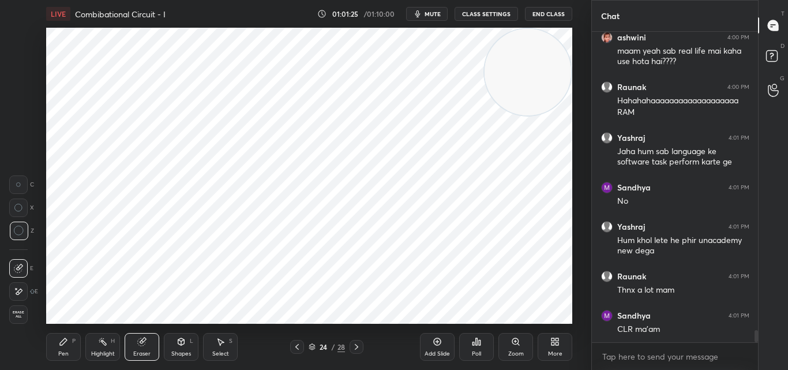
scroll to position [7757, 0]
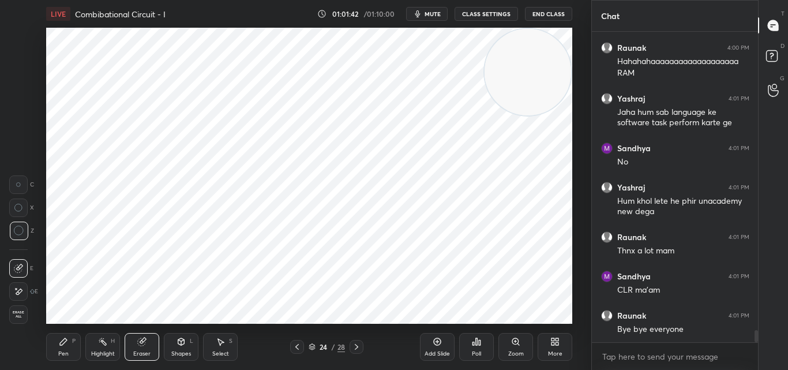
click at [355, 344] on icon at bounding box center [356, 346] width 9 height 9
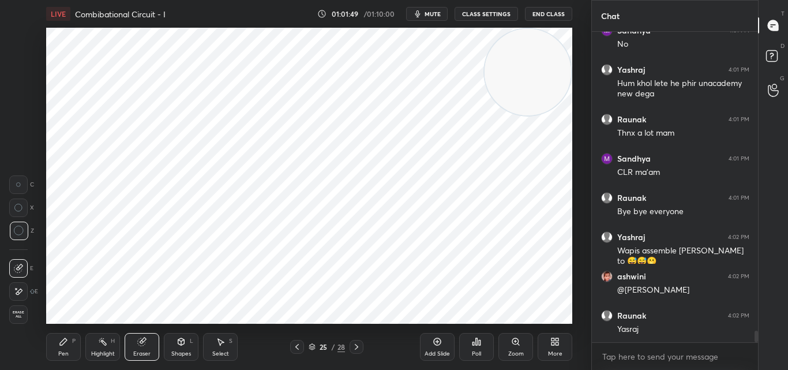
scroll to position [7914, 0]
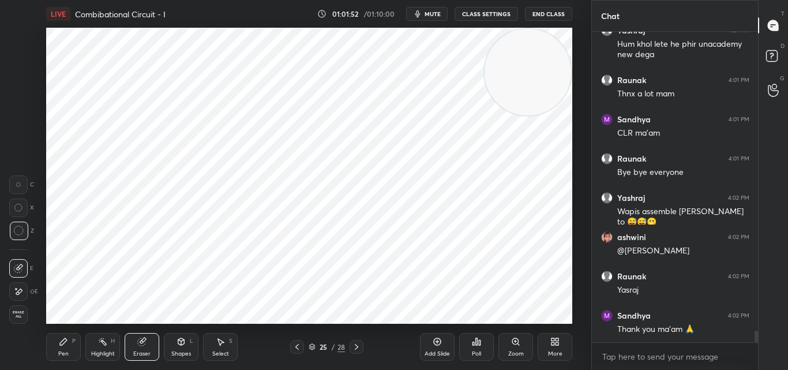
click at [355, 345] on icon at bounding box center [356, 346] width 9 height 9
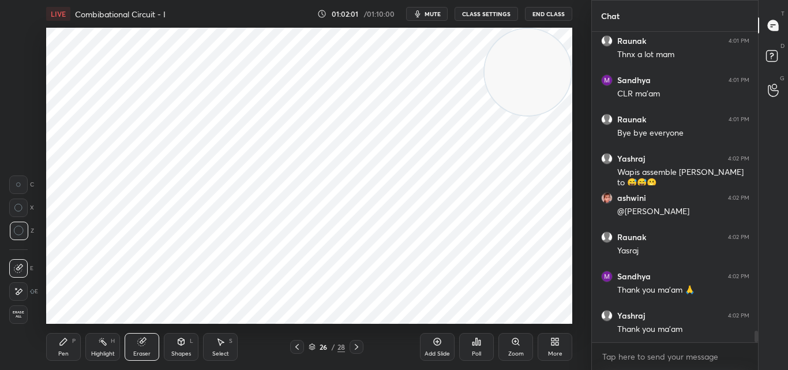
click at [356, 348] on icon at bounding box center [356, 346] width 9 height 9
click at [357, 343] on icon at bounding box center [356, 346] width 9 height 9
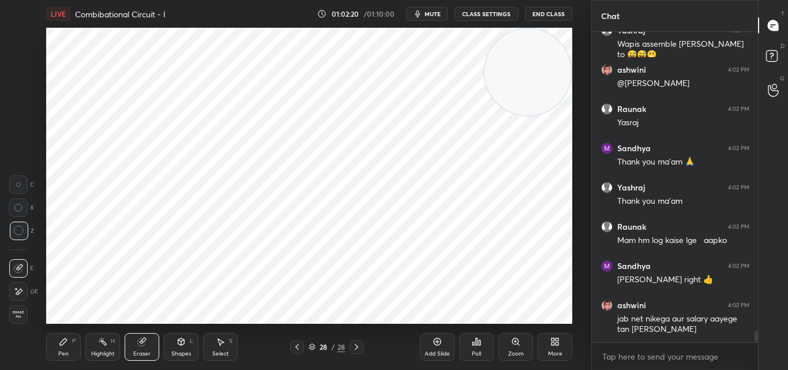
scroll to position [8120, 0]
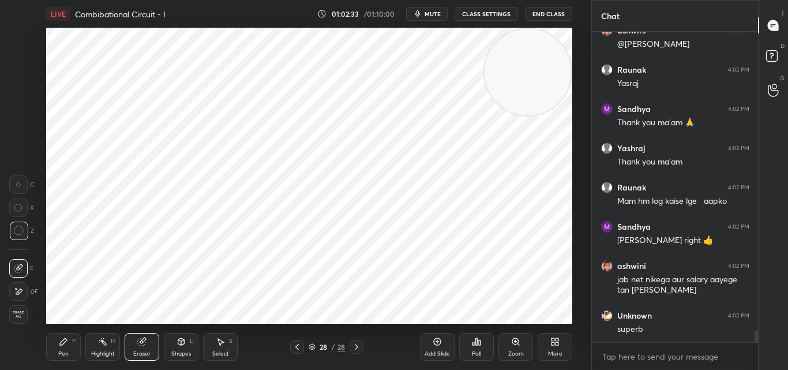
click at [299, 347] on icon at bounding box center [297, 346] width 9 height 9
click at [300, 347] on icon at bounding box center [297, 346] width 9 height 9
click at [300, 346] on icon at bounding box center [297, 346] width 9 height 9
click at [300, 347] on icon at bounding box center [297, 346] width 9 height 9
click at [300, 349] on icon at bounding box center [297, 346] width 9 height 9
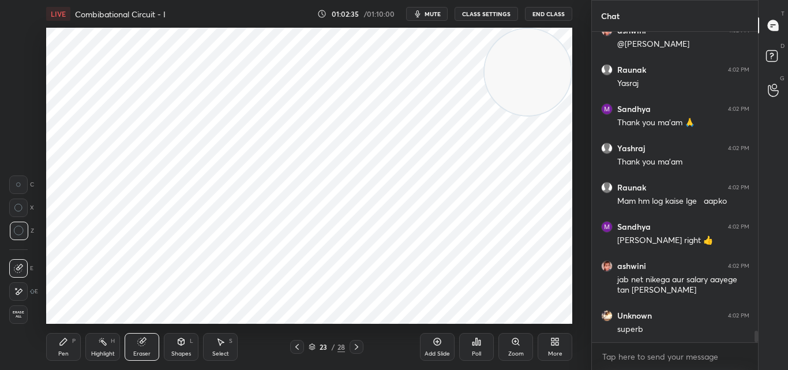
drag, startPoint x: 356, startPoint y: 345, endPoint x: 367, endPoint y: 335, distance: 15.2
click at [356, 346] on icon at bounding box center [356, 346] width 9 height 9
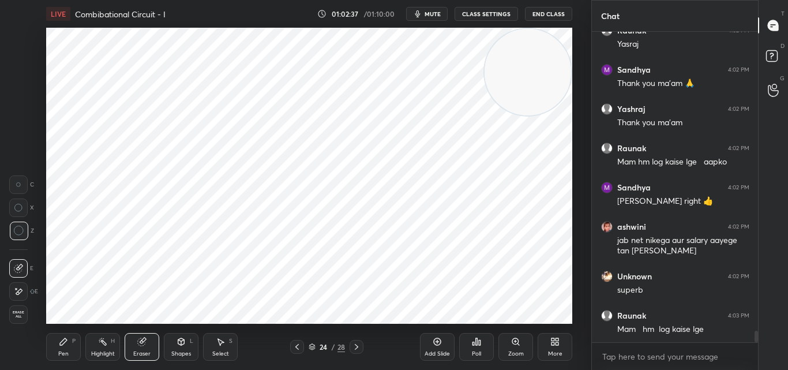
drag, startPoint x: 65, startPoint y: 343, endPoint x: 71, endPoint y: 325, distance: 19.5
click at [64, 344] on icon at bounding box center [63, 341] width 9 height 9
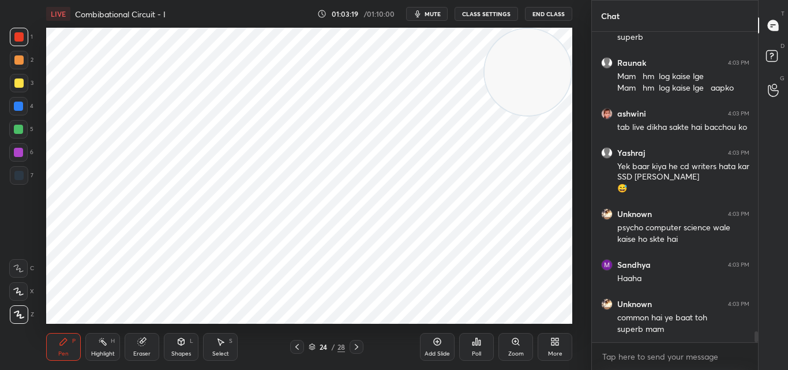
scroll to position [8452, 0]
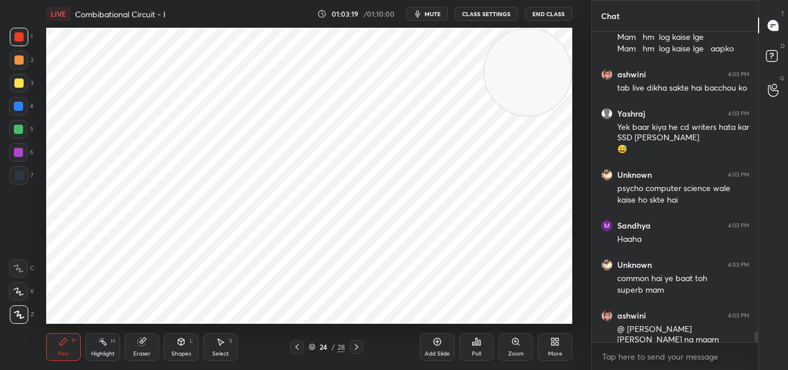
click at [554, 10] on button "End Class" at bounding box center [548, 14] width 47 height 14
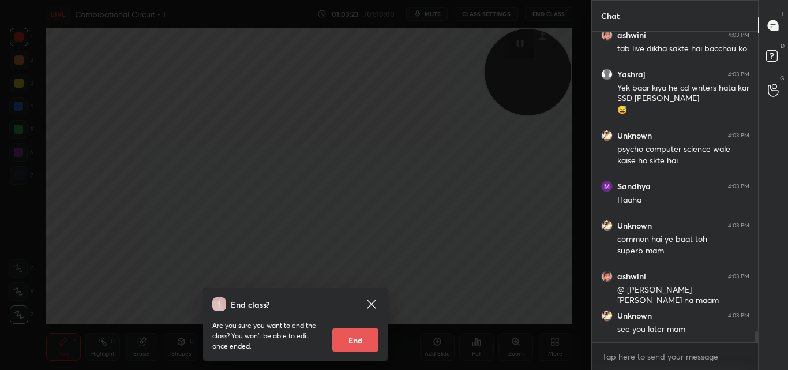
scroll to position [8503, 0]
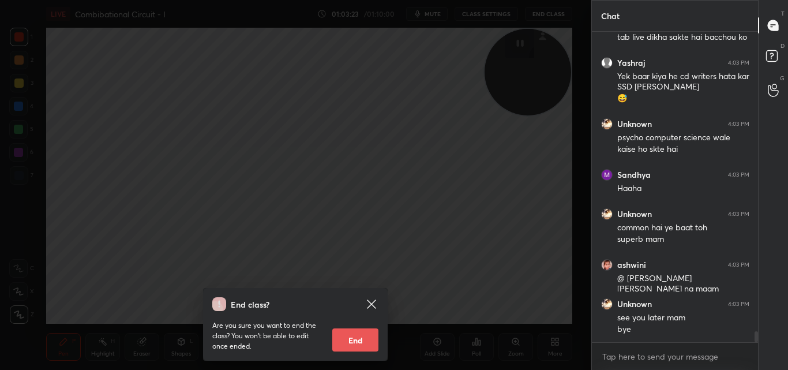
click at [360, 341] on button "End" at bounding box center [355, 339] width 46 height 23
type textarea "x"
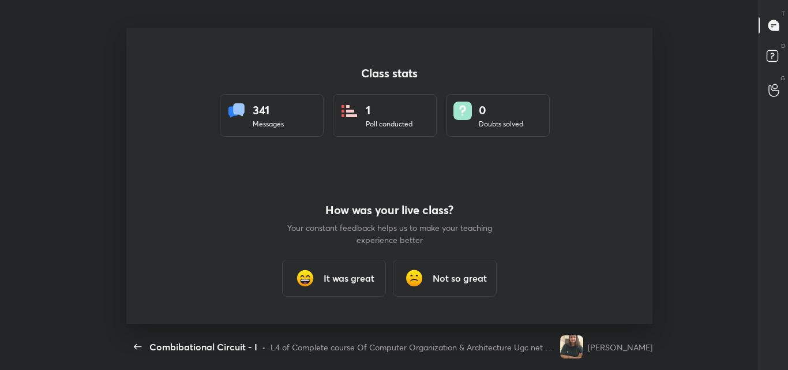
scroll to position [0, 0]
click at [355, 290] on div "It was great" at bounding box center [334, 278] width 104 height 37
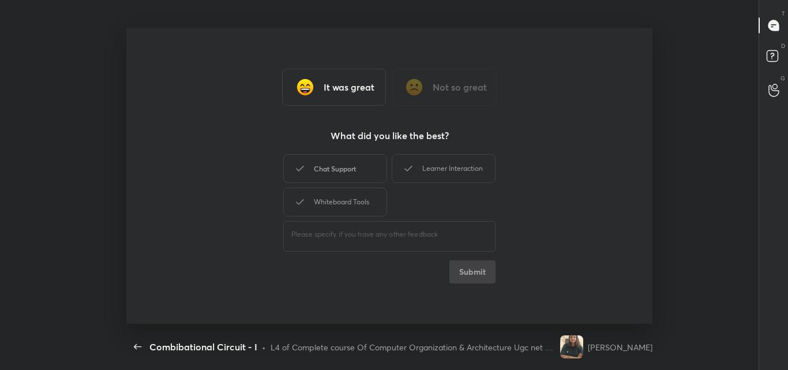
click at [352, 169] on div "Chat Support" at bounding box center [335, 168] width 104 height 29
click at [470, 275] on button "Submit" at bounding box center [473, 271] width 46 height 23
